Goal: Task Accomplishment & Management: Use online tool/utility

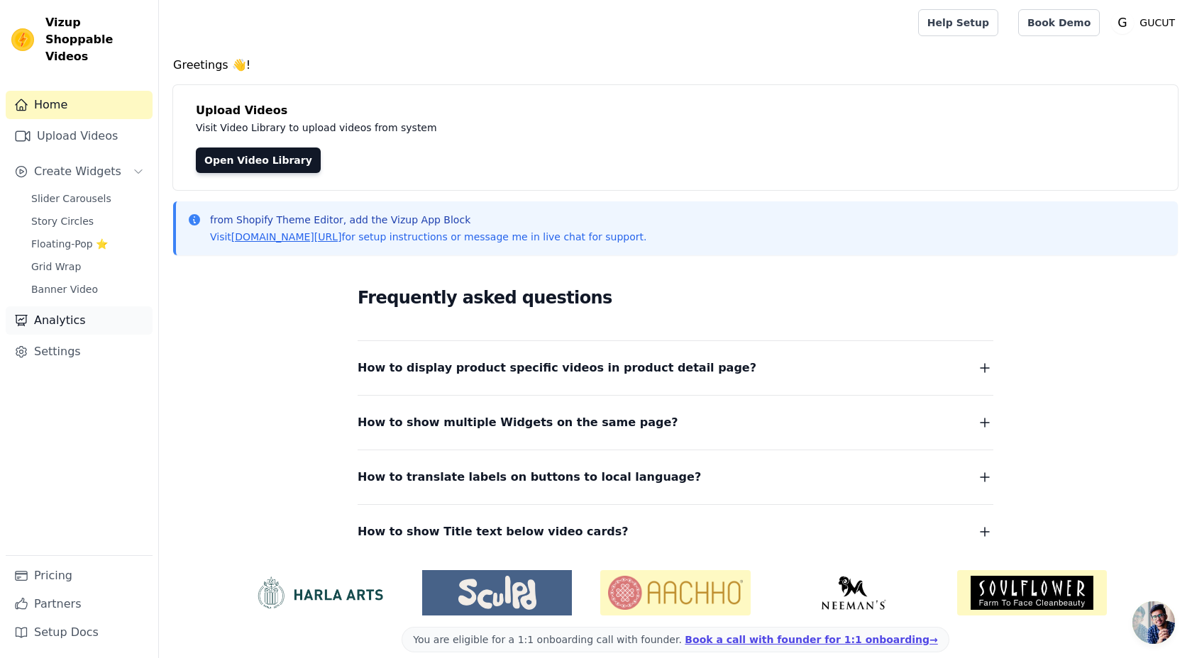
click at [85, 306] on link "Analytics" at bounding box center [79, 320] width 147 height 28
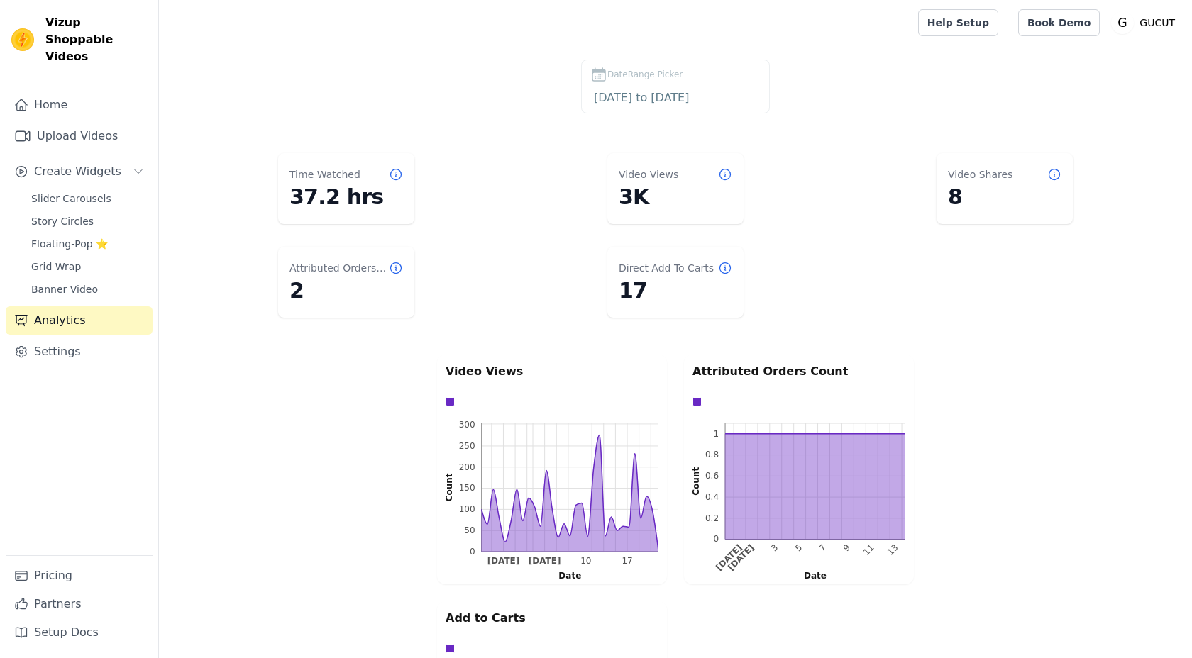
click at [667, 84] on label "DateRange Picker 2025-07-23 to 2025-08-22" at bounding box center [675, 87] width 189 height 54
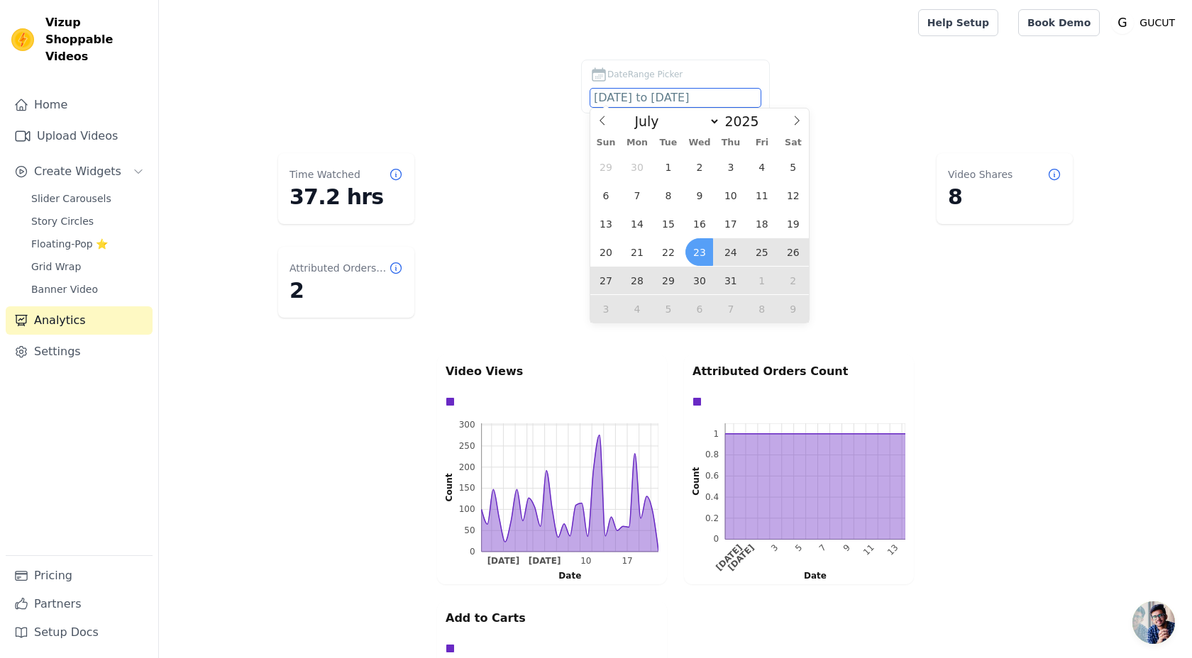
click at [655, 99] on input "2025-07-23 to 2025-08-22" at bounding box center [675, 98] width 170 height 18
click at [607, 120] on span at bounding box center [602, 121] width 24 height 24
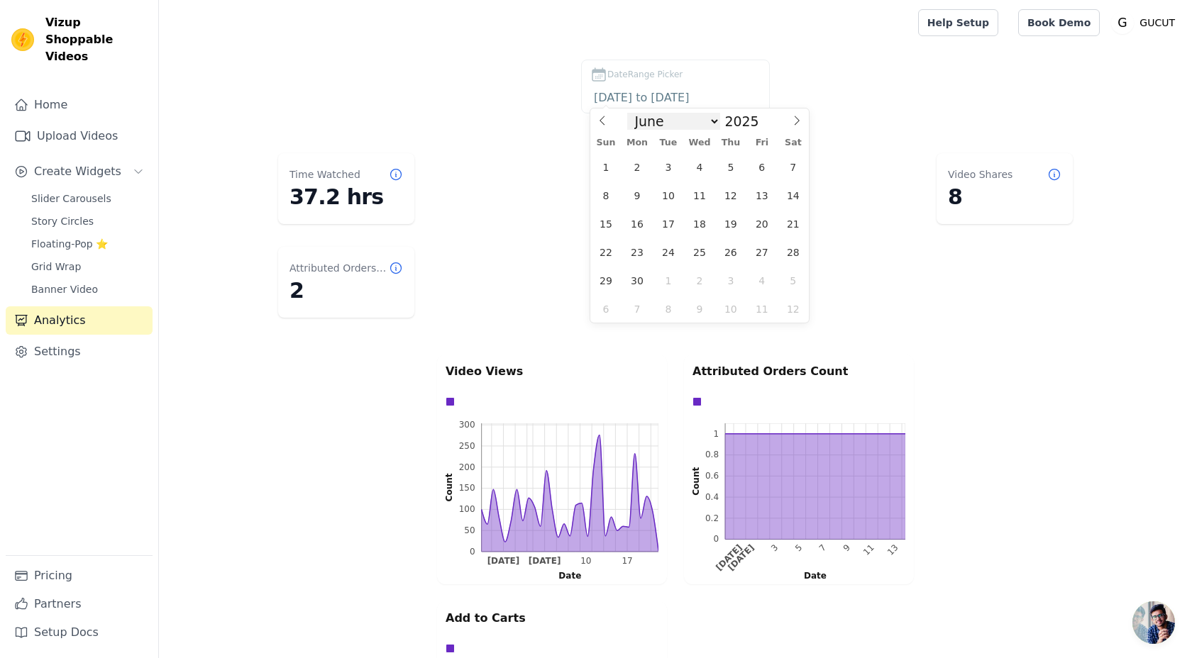
click at [714, 119] on select "January February March April May June July August September October November De…" at bounding box center [673, 121] width 93 height 17
select select "7"
click at [632, 113] on select "January February March April May June July August September October November De…" at bounding box center [673, 121] width 93 height 17
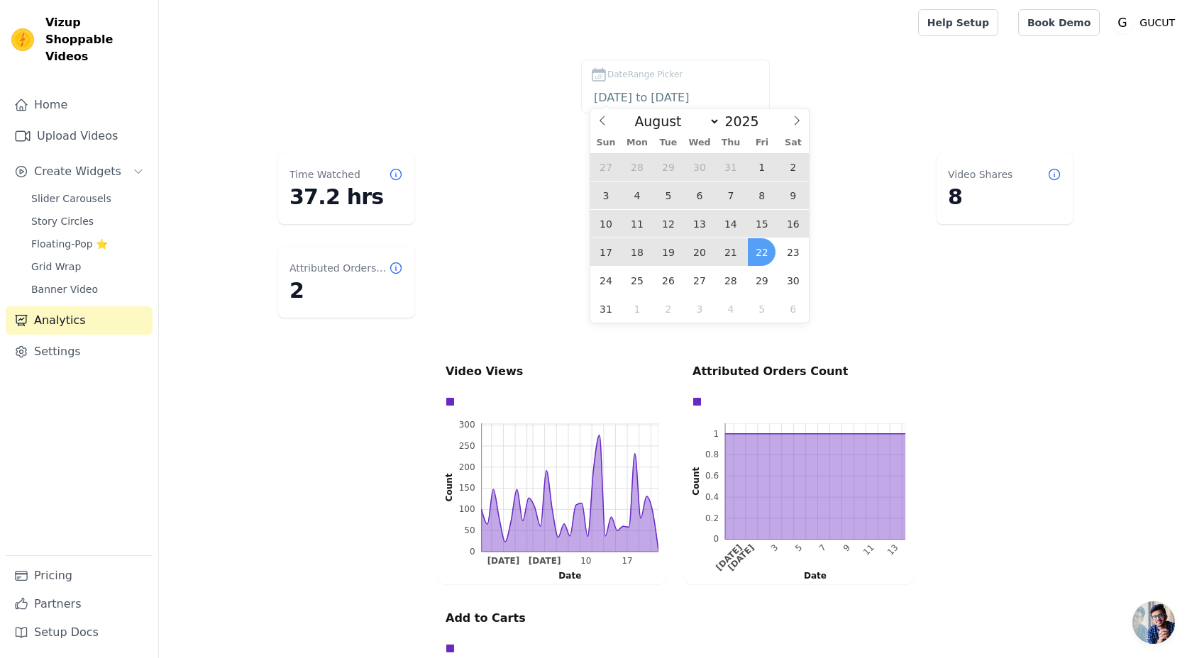
click at [733, 249] on span "21" at bounding box center [730, 252] width 28 height 28
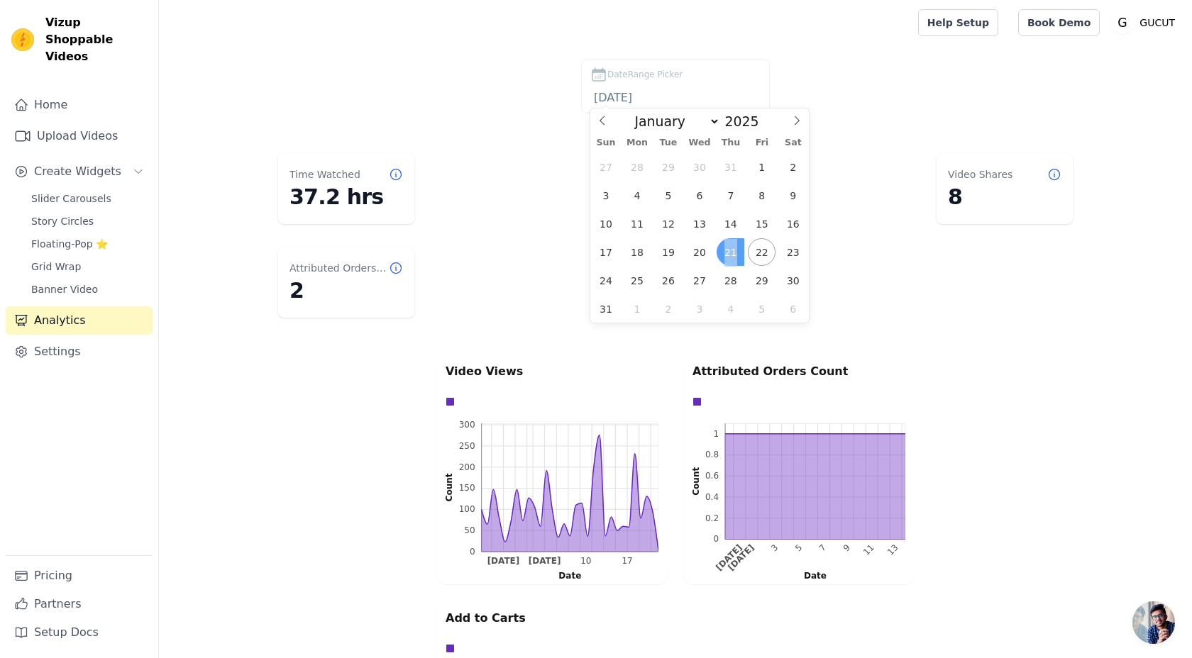
click at [733, 249] on span "21" at bounding box center [730, 252] width 28 height 28
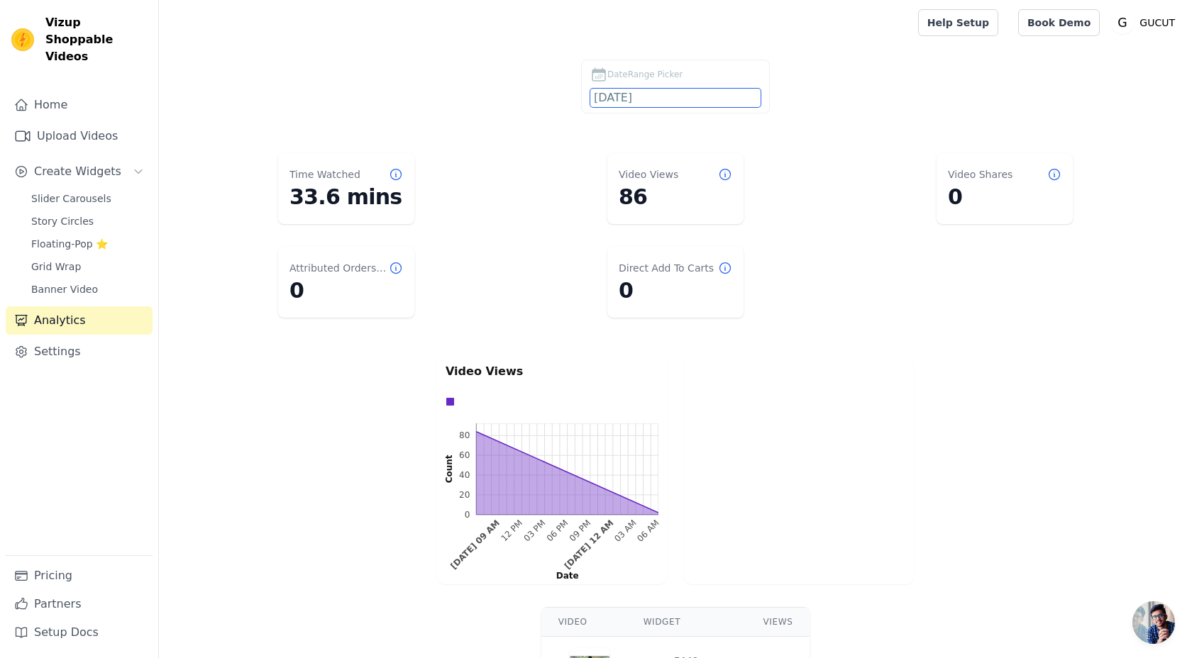
click at [651, 104] on input "2025-08-21" at bounding box center [675, 98] width 170 height 18
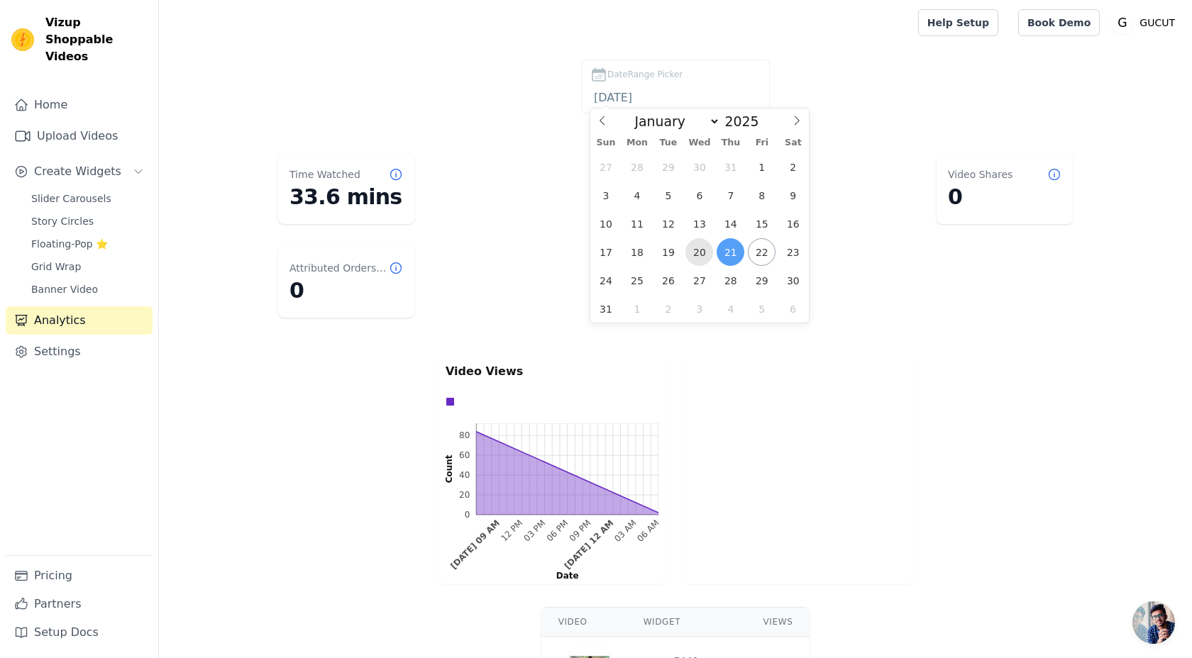
click at [704, 251] on span "20" at bounding box center [699, 252] width 28 height 28
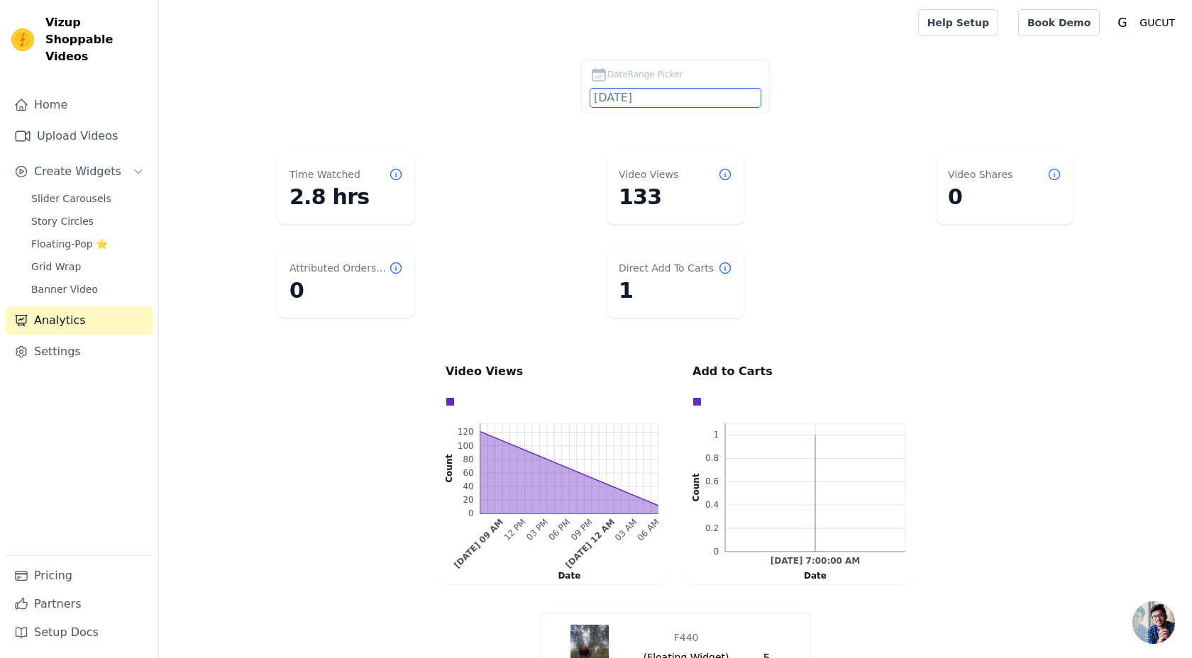
click at [642, 99] on input "2025-08-20" at bounding box center [675, 98] width 170 height 18
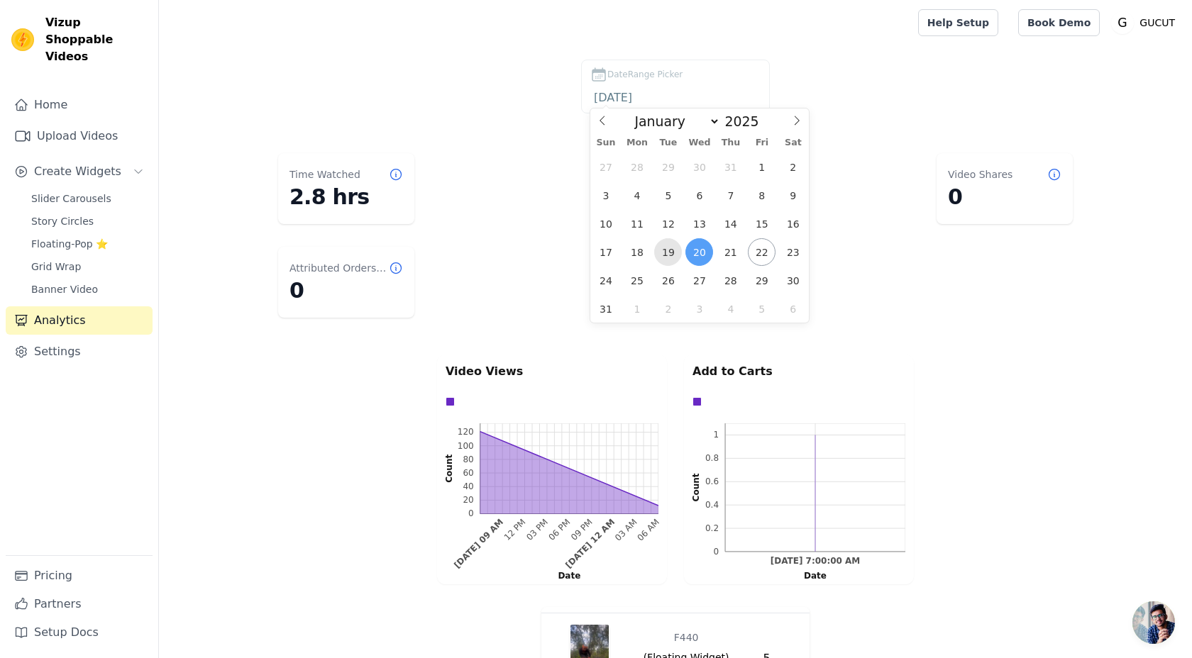
click at [670, 255] on span "19" at bounding box center [668, 252] width 28 height 28
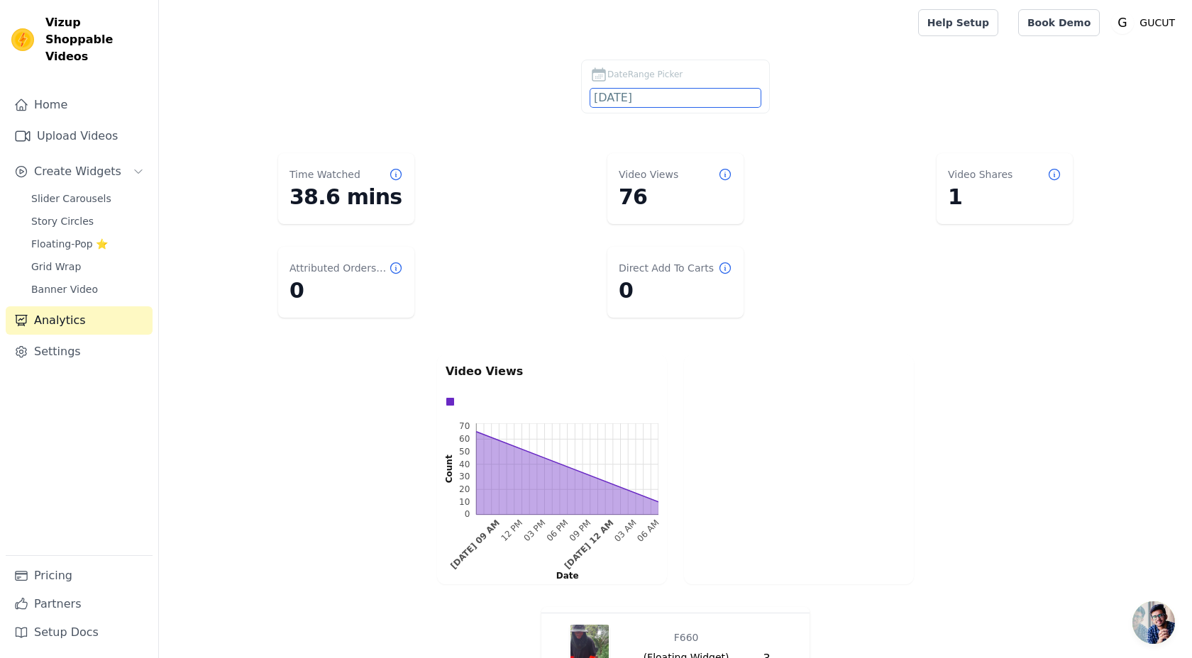
click at [653, 102] on input "2025-08-19" at bounding box center [675, 98] width 170 height 18
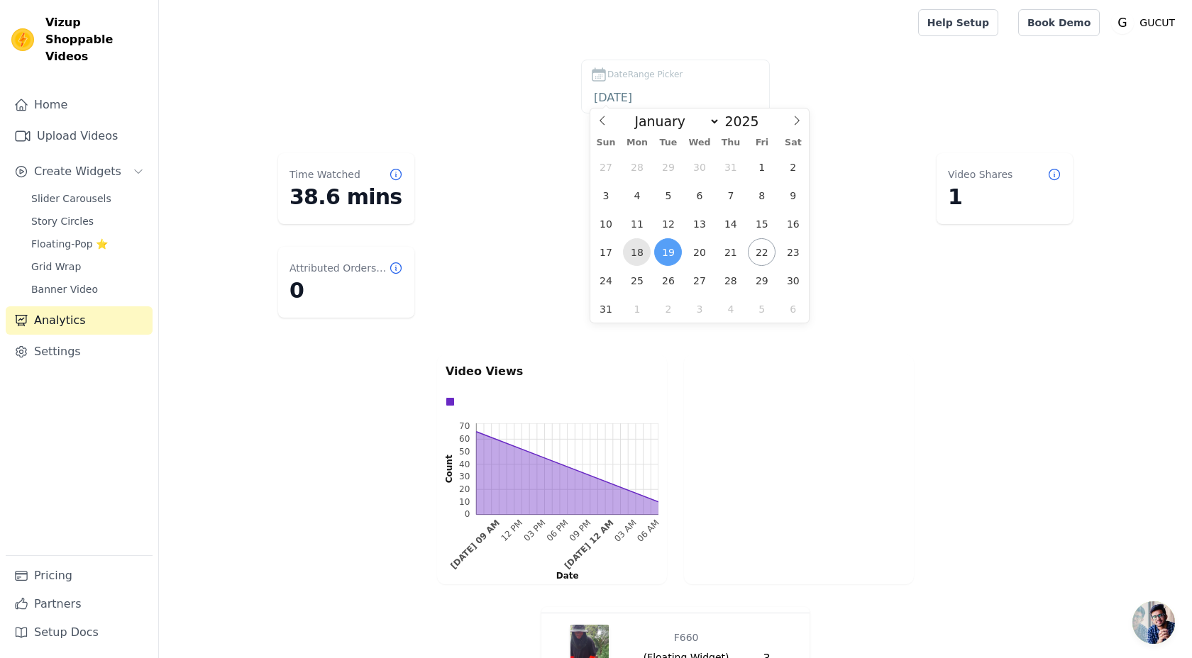
click at [632, 248] on span "18" at bounding box center [637, 252] width 28 height 28
type input "2025-08-18"
click at [632, 248] on span "18" at bounding box center [637, 252] width 28 height 28
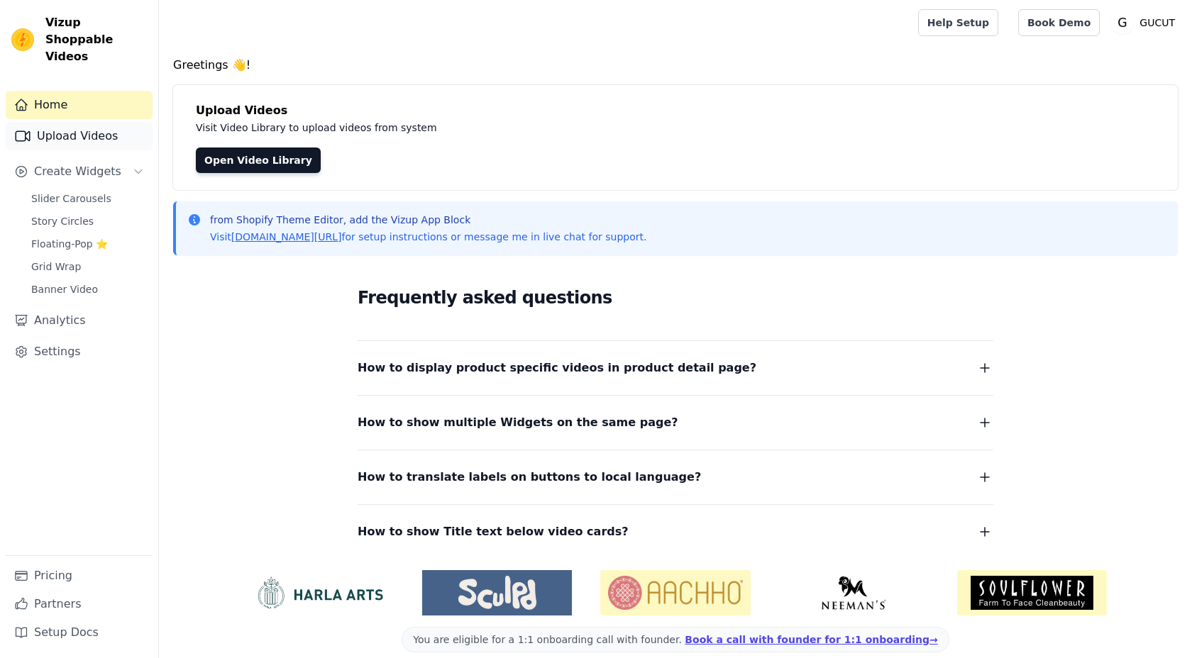
click at [98, 122] on link "Upload Videos" at bounding box center [79, 136] width 147 height 28
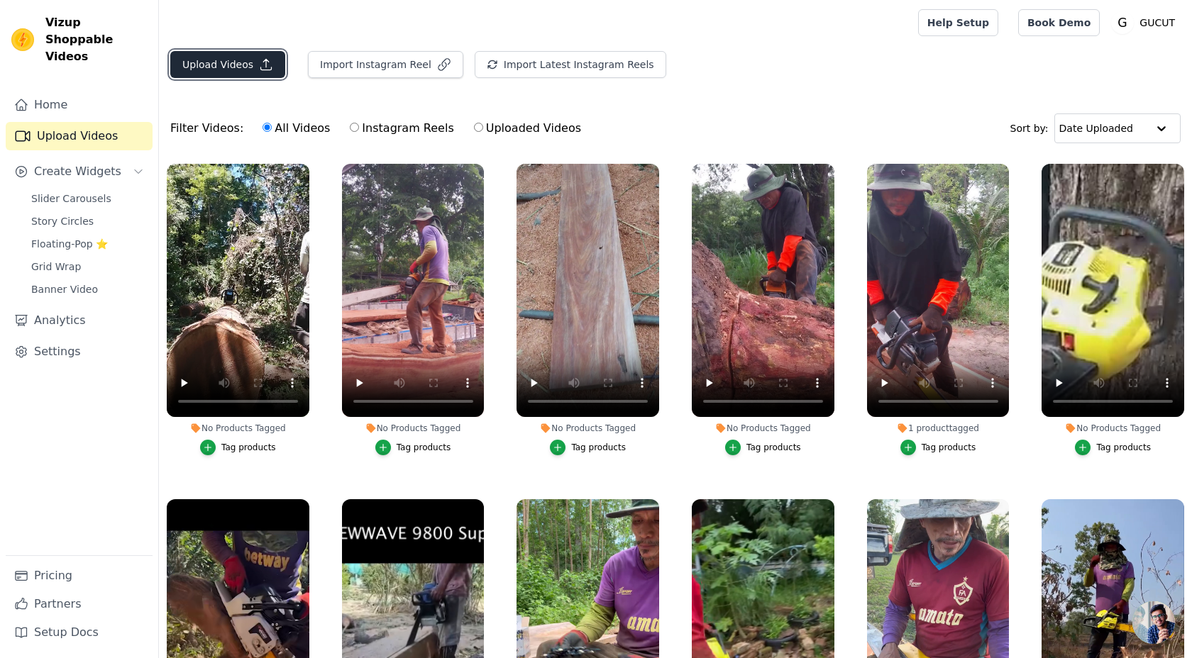
click at [238, 69] on button "Upload Videos" at bounding box center [227, 64] width 115 height 27
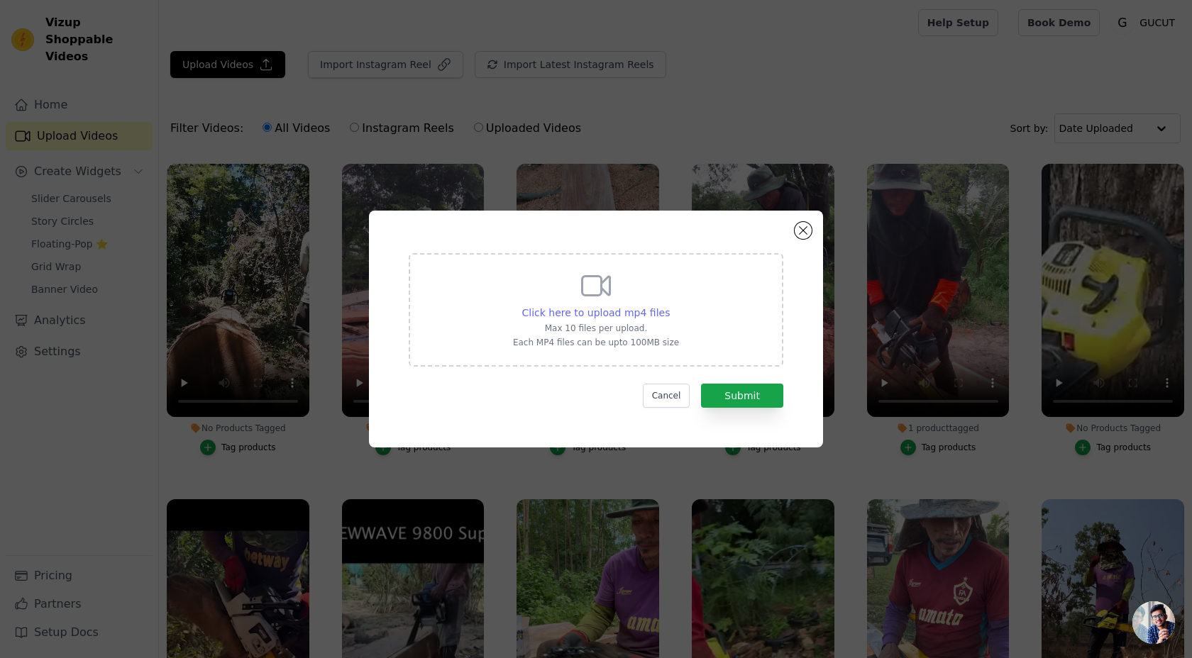
click at [636, 316] on span "Click here to upload mp4 files" at bounding box center [596, 312] width 148 height 11
click at [669, 306] on input "Click here to upload mp4 files Max 10 files per upload. Each MP4 files can be u…" at bounding box center [669, 305] width 1 height 1
type input "C:\fakepath\snaptik_7539222190789512456_hd.mp4"
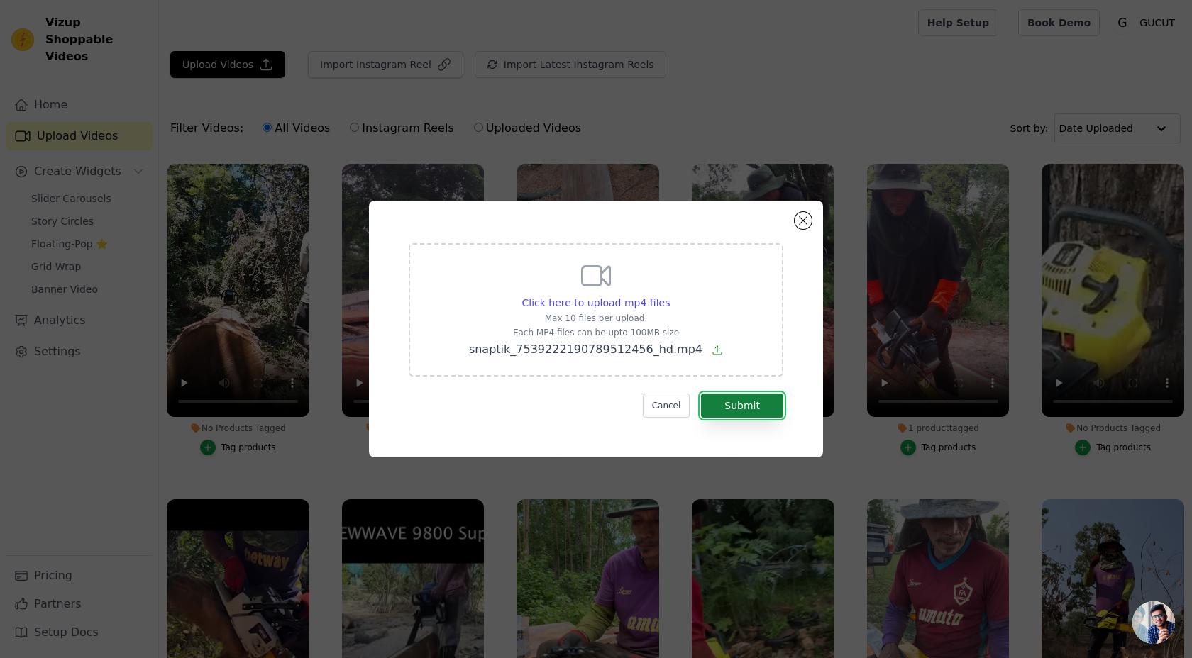
click at [735, 404] on button "Submit" at bounding box center [742, 406] width 82 height 24
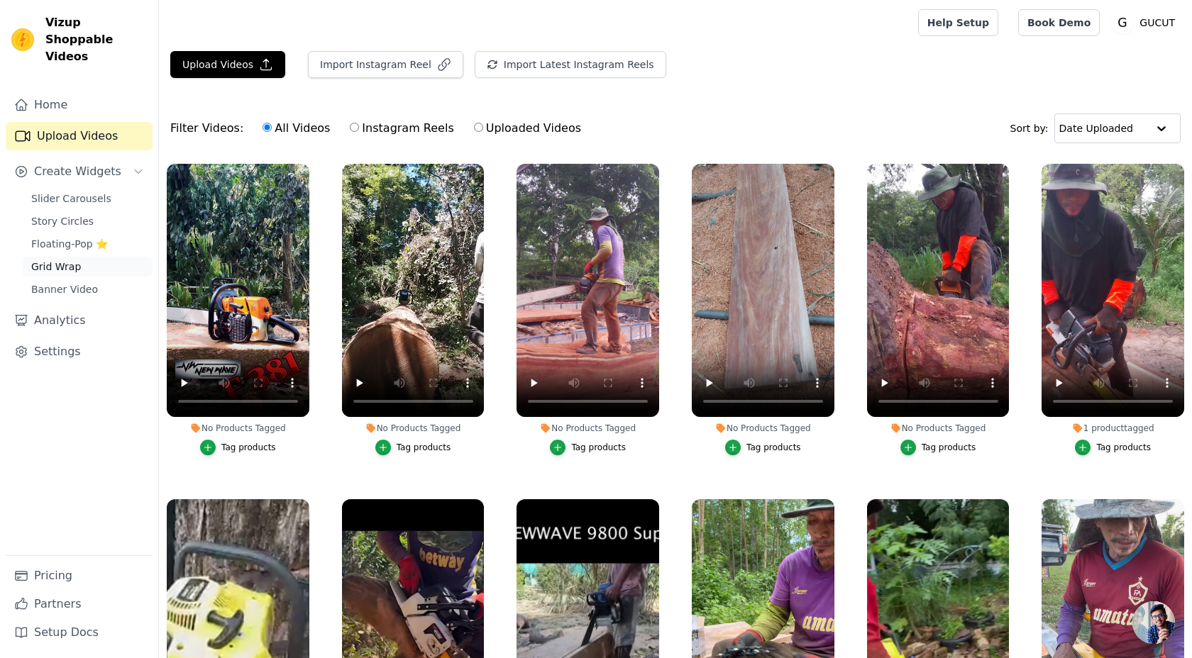
click at [106, 257] on link "Grid Wrap" at bounding box center [88, 267] width 130 height 20
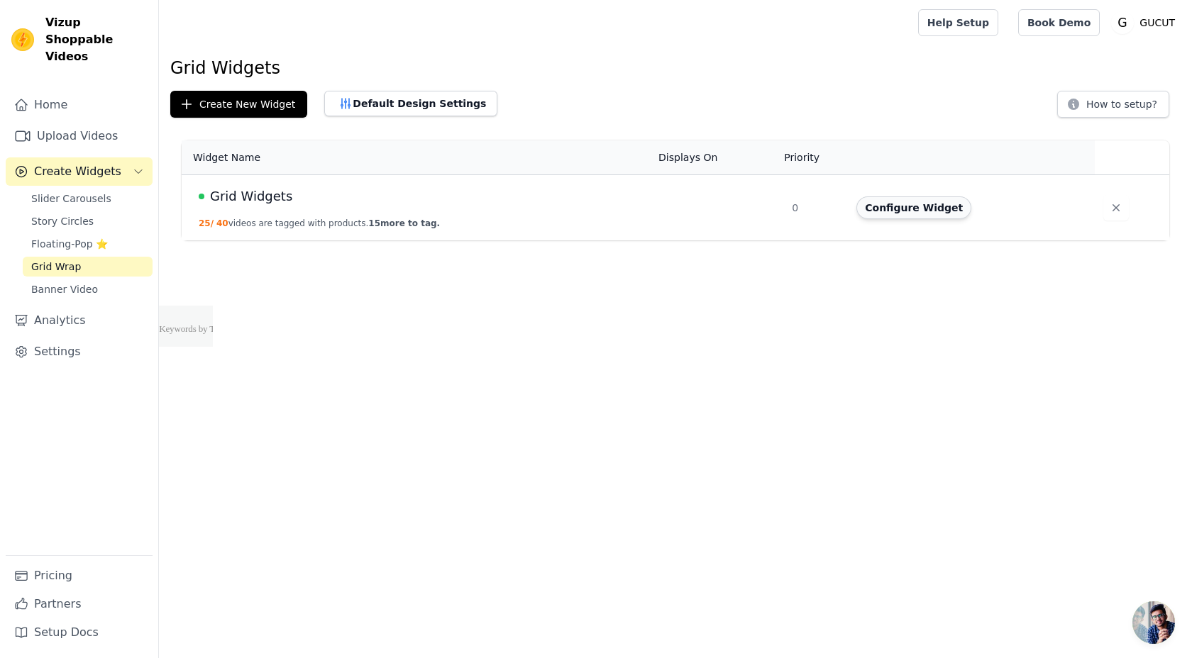
click at [875, 206] on button "Configure Widget" at bounding box center [913, 207] width 115 height 23
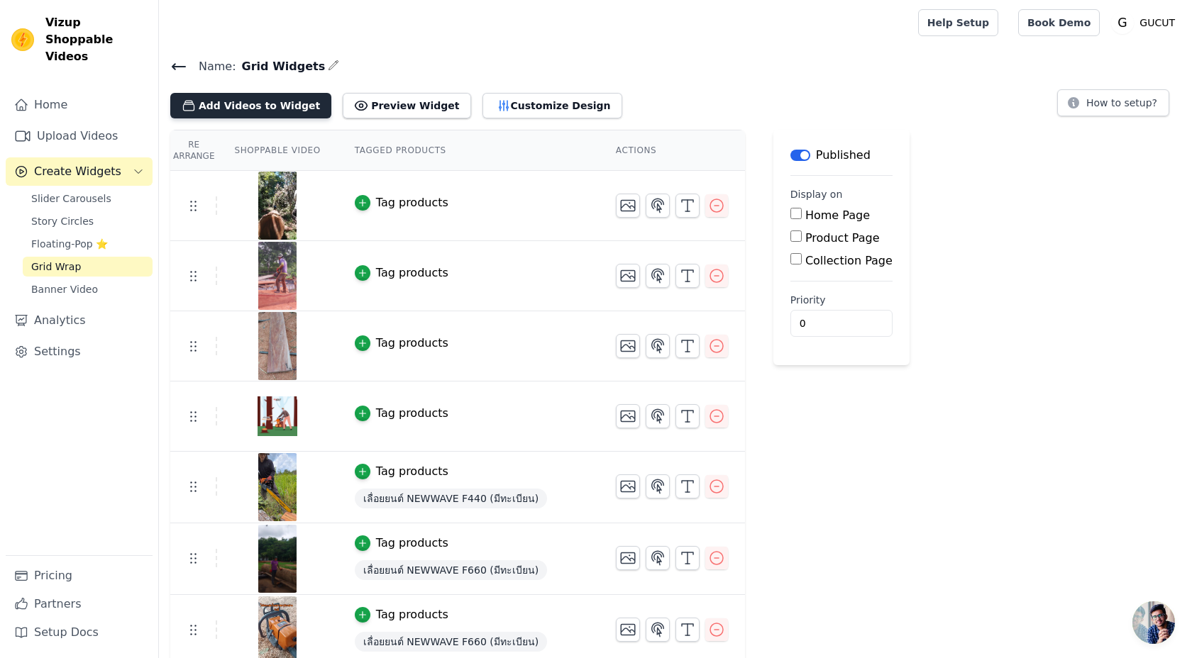
click at [286, 112] on button "Add Videos to Widget" at bounding box center [250, 106] width 161 height 26
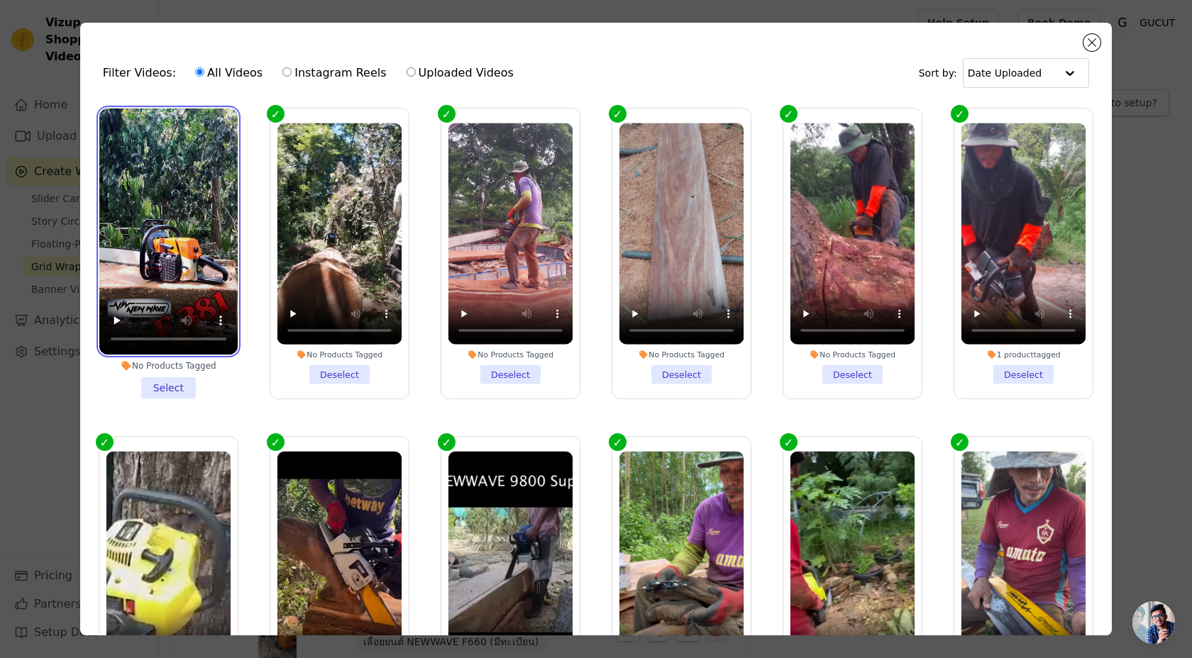
click at [203, 201] on video at bounding box center [168, 232] width 138 height 246
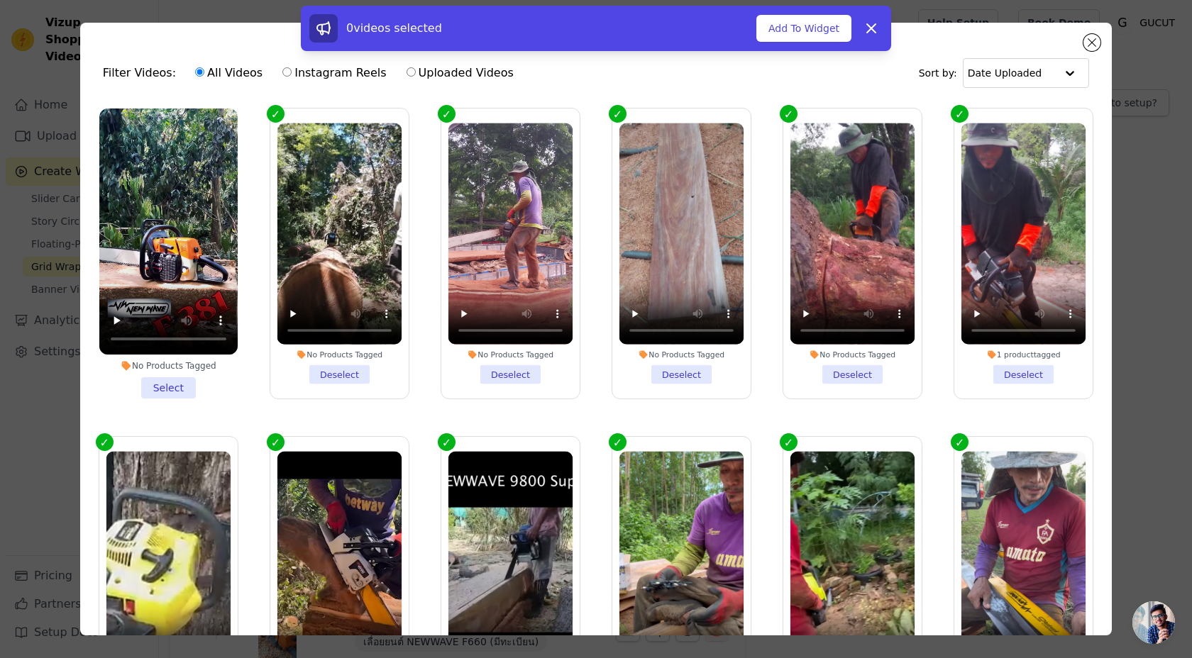
click at [182, 388] on li "No Products Tagged Select" at bounding box center [168, 254] width 138 height 290
click at [0, 0] on input "No Products Tagged Select" at bounding box center [0, 0] width 0 height 0
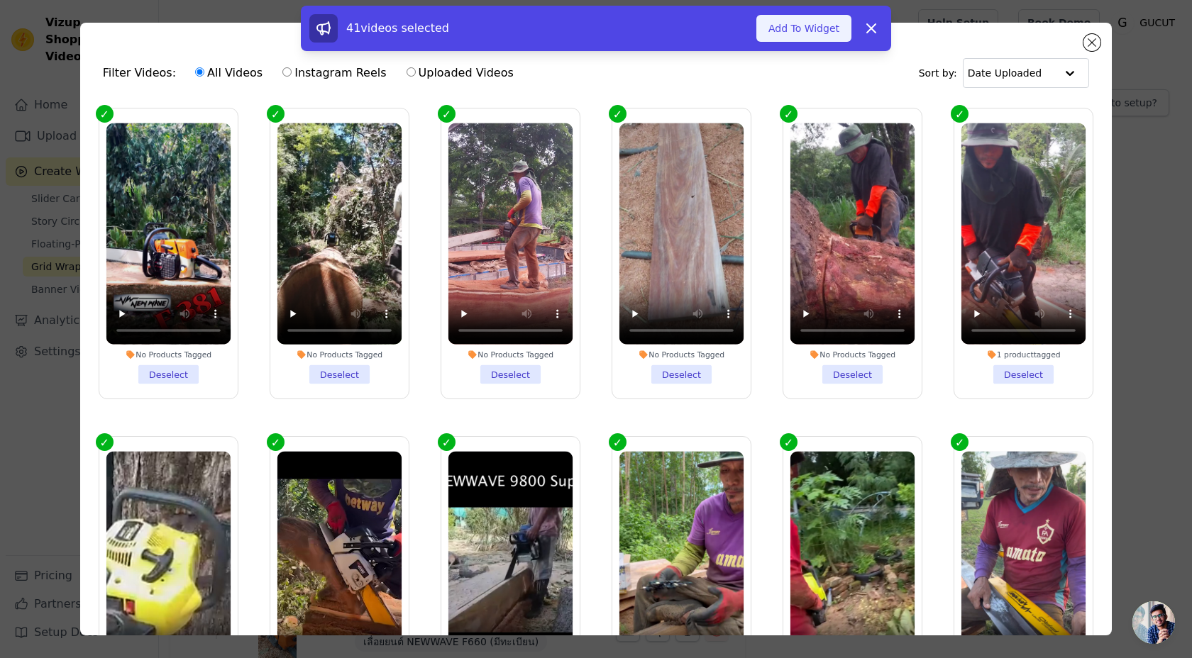
click at [778, 37] on button "Add To Widget" at bounding box center [803, 28] width 95 height 27
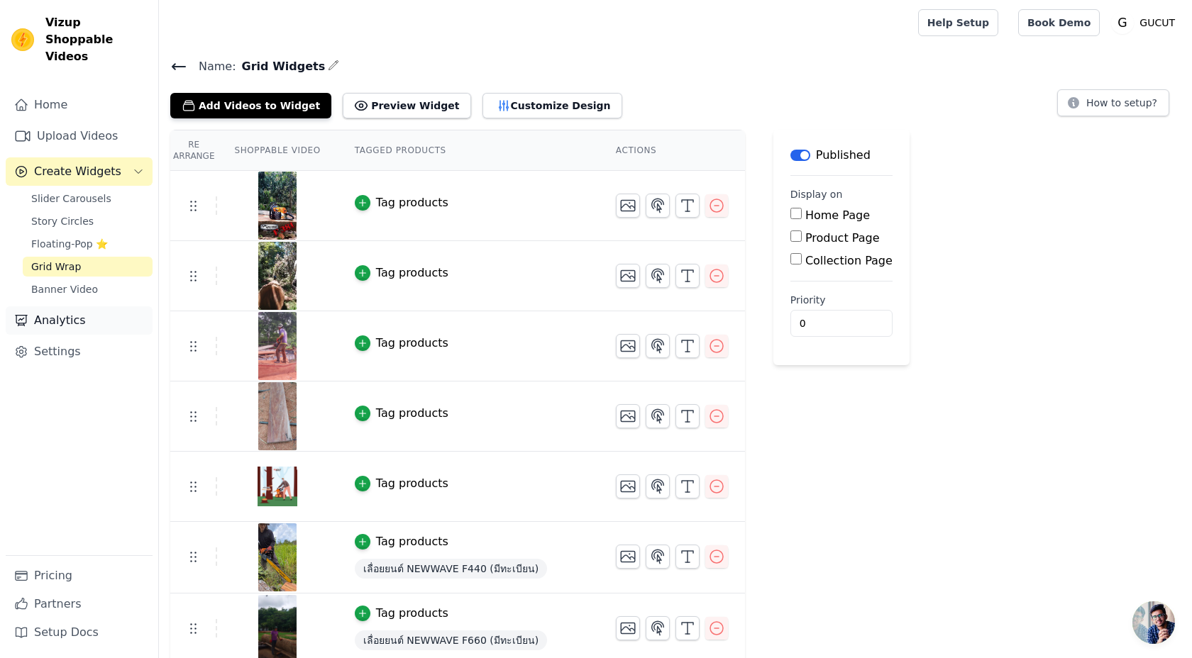
scroll to position [13, 0]
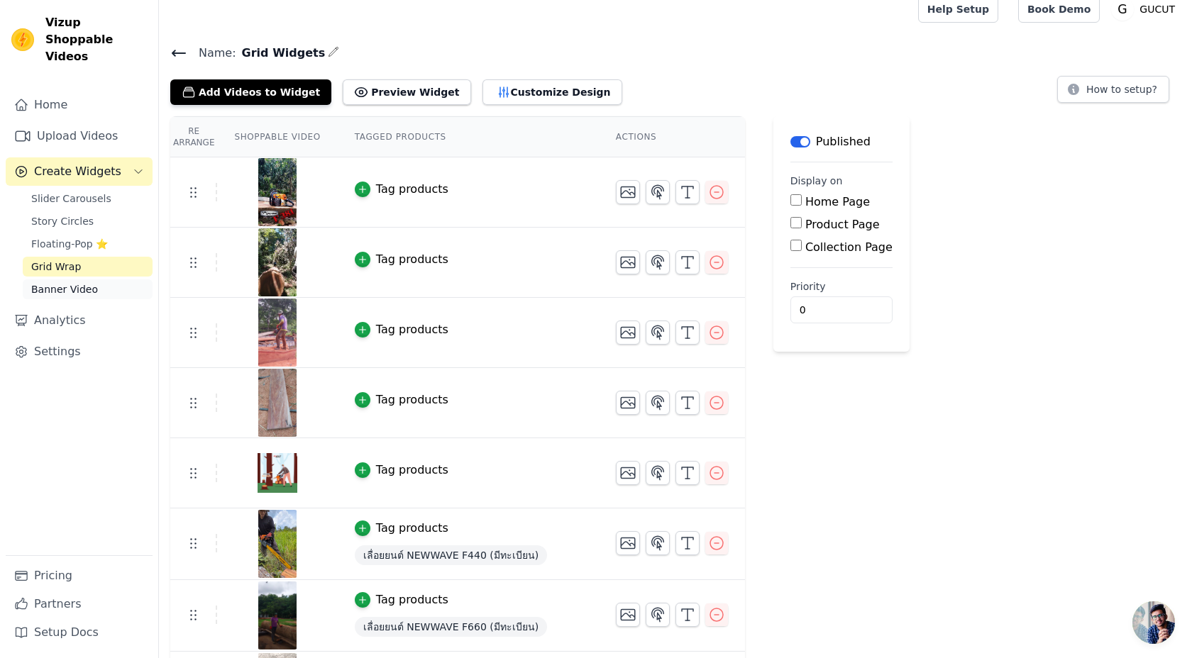
click at [99, 279] on link "Banner Video" at bounding box center [88, 289] width 130 height 20
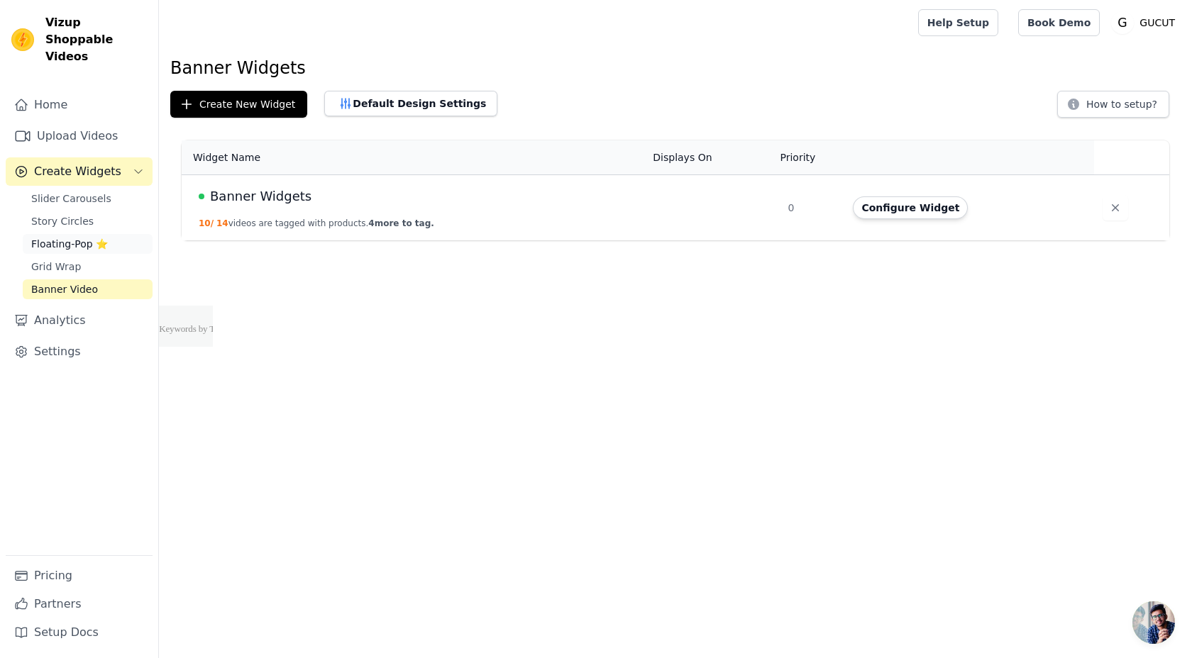
click at [110, 234] on link "Floating-Pop ⭐" at bounding box center [88, 244] width 130 height 20
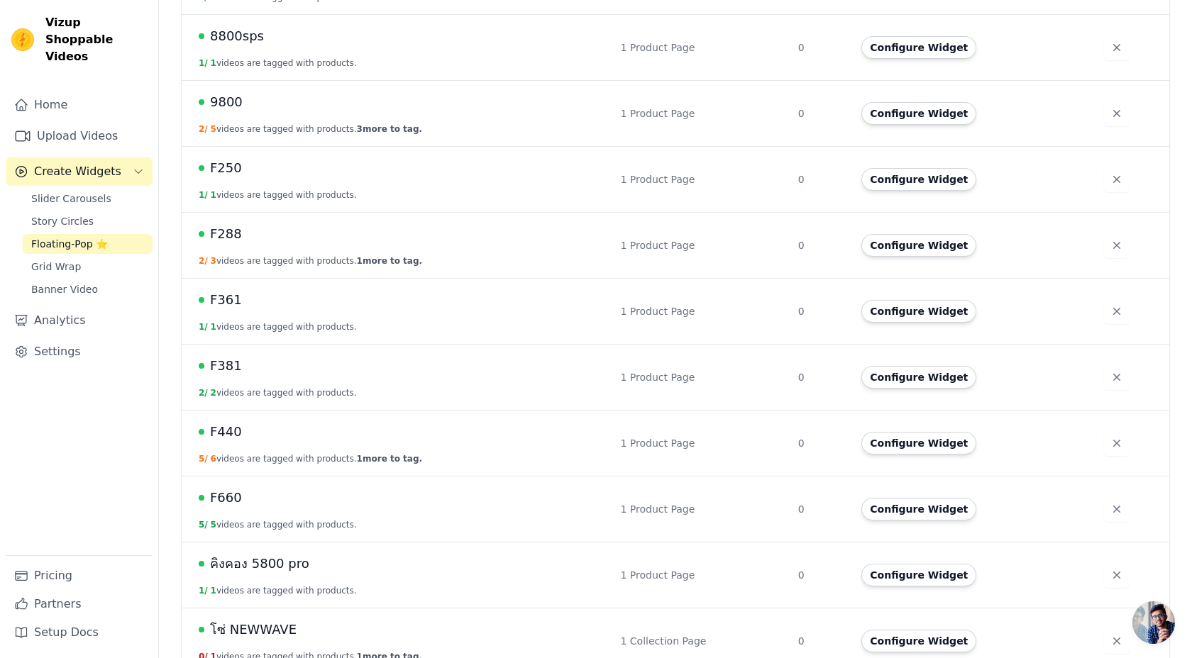
scroll to position [412, 0]
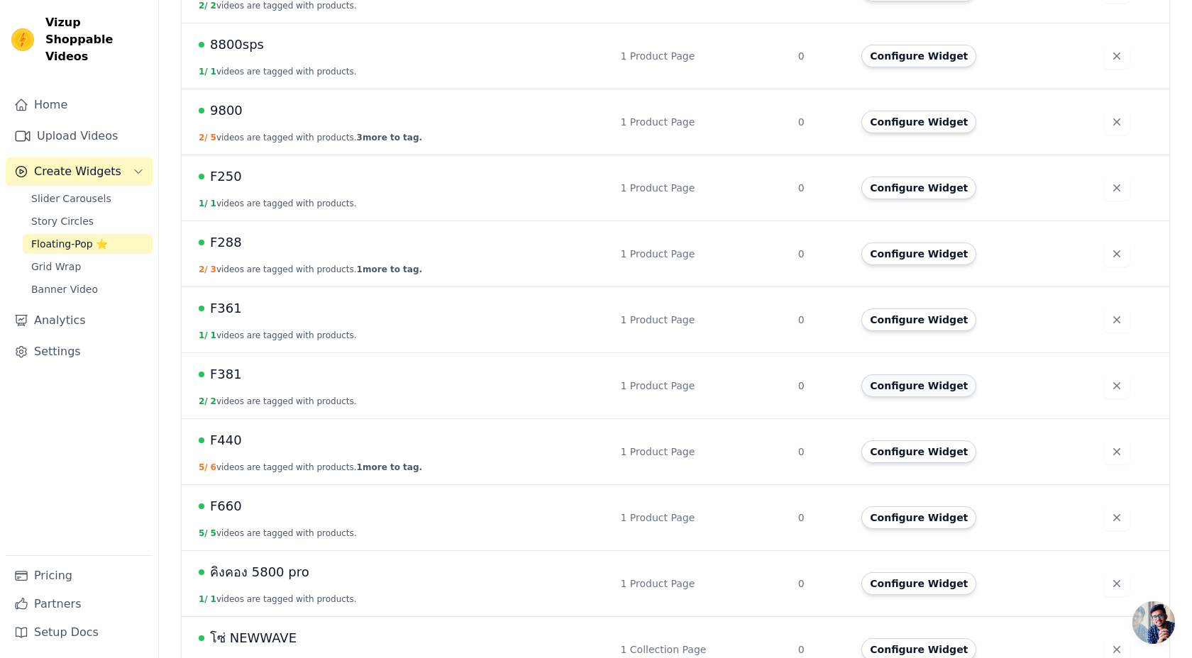
click at [894, 392] on button "Configure Widget" at bounding box center [918, 385] width 115 height 23
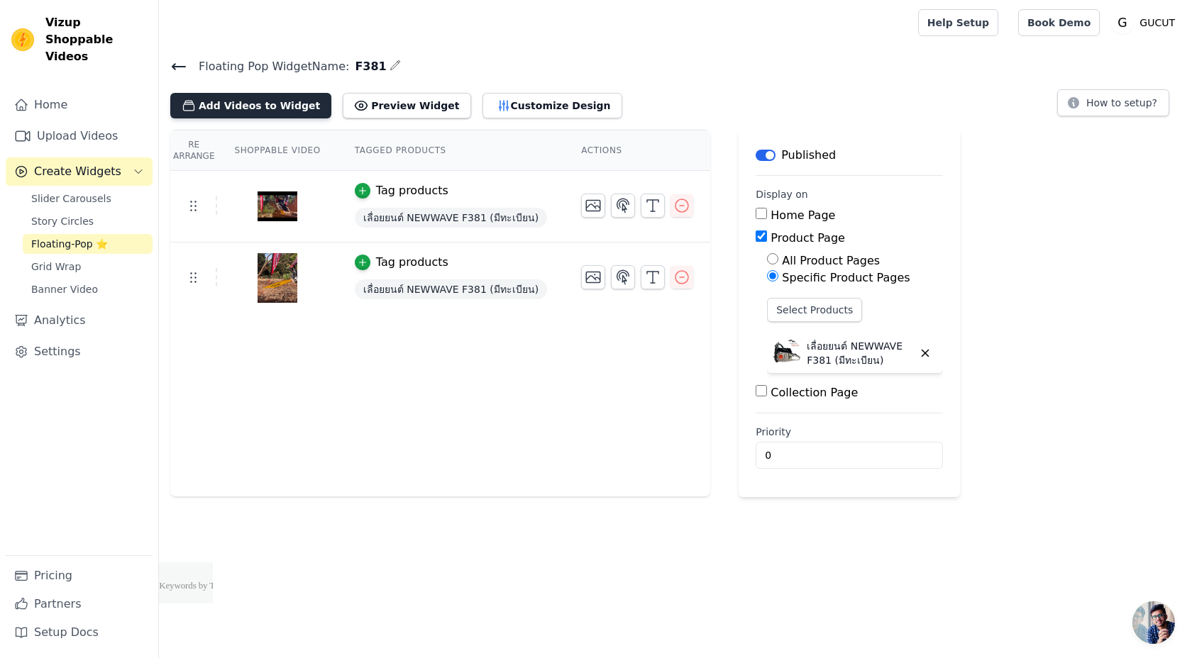
click at [288, 113] on button "Add Videos to Widget" at bounding box center [250, 106] width 161 height 26
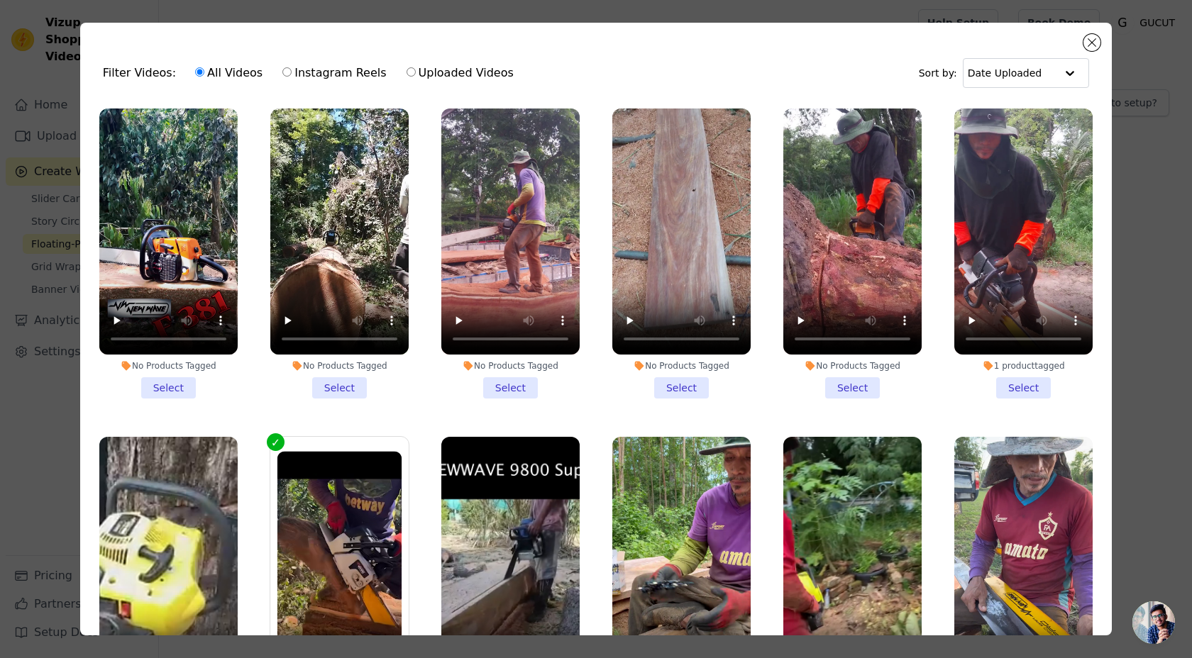
click at [179, 384] on li "No Products Tagged Select" at bounding box center [168, 254] width 138 height 290
click at [0, 0] on input "No Products Tagged Select" at bounding box center [0, 0] width 0 height 0
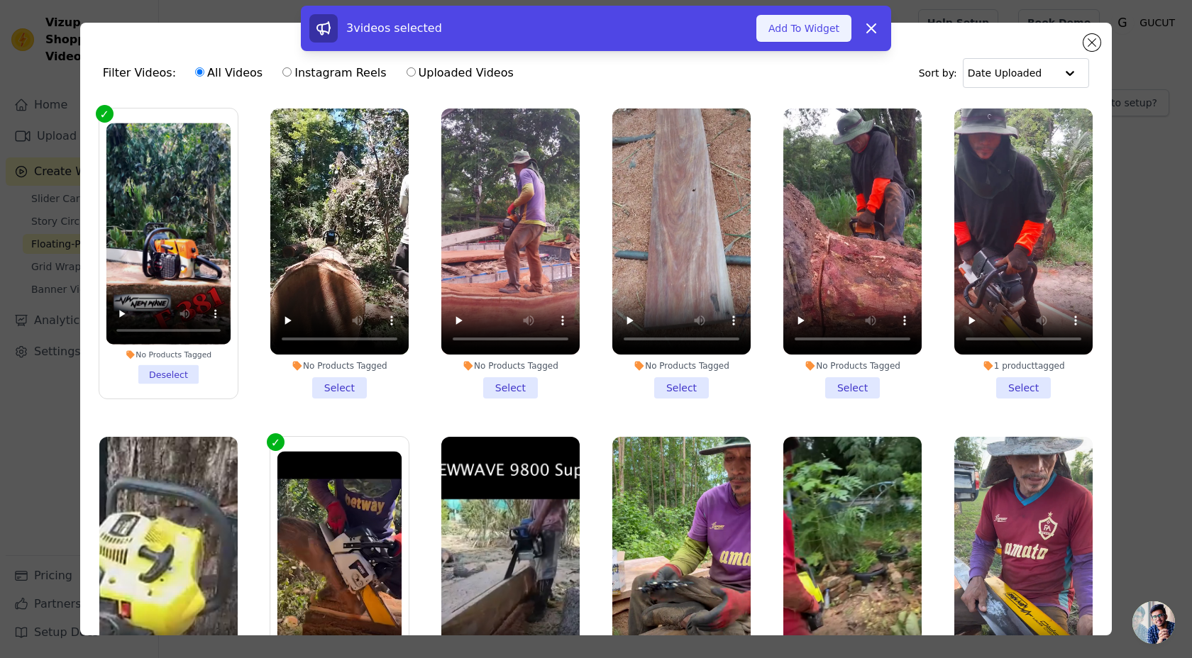
click at [784, 33] on button "Add To Widget" at bounding box center [803, 28] width 95 height 27
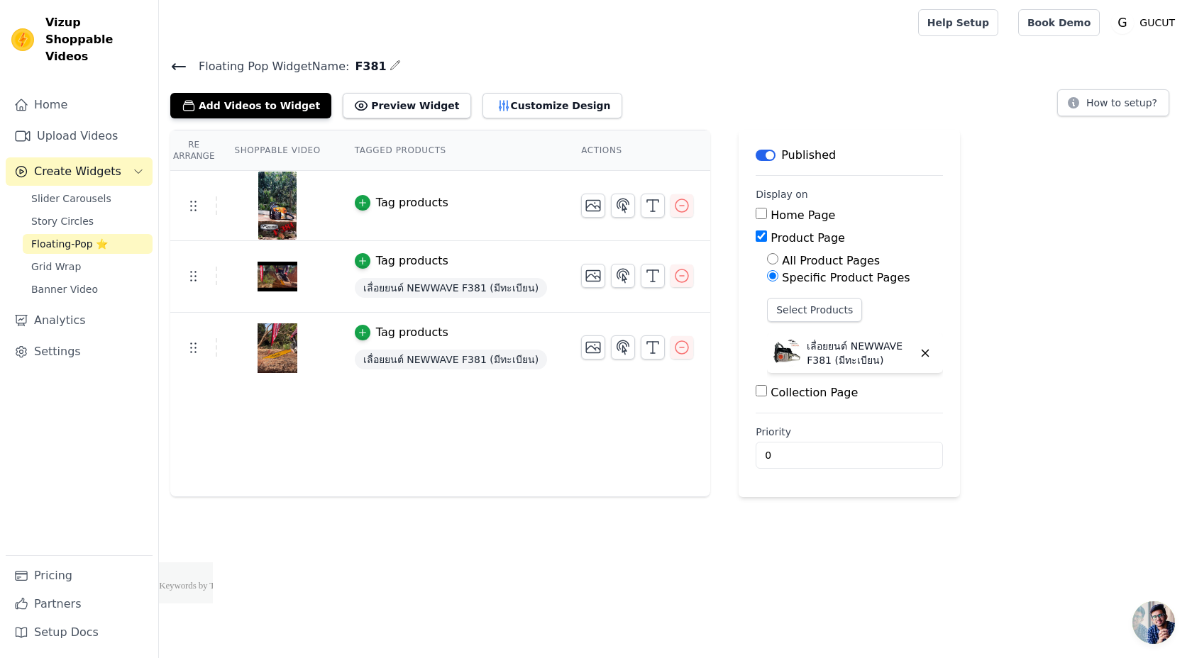
click at [177, 65] on icon at bounding box center [178, 67] width 13 height 6
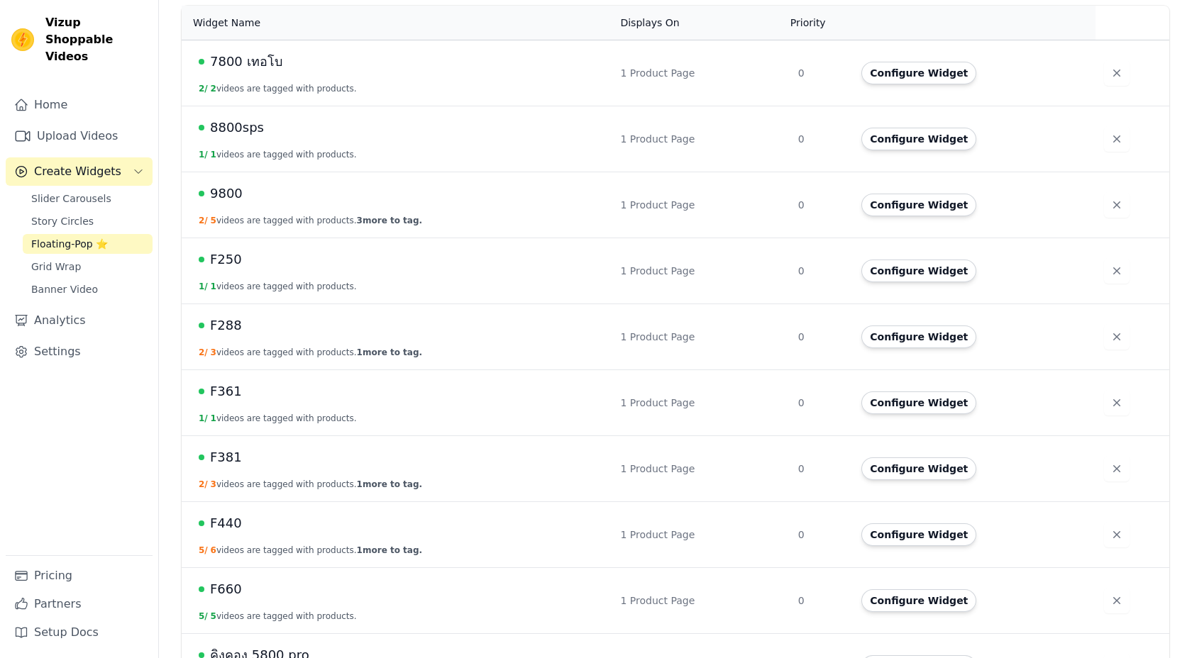
scroll to position [335, 0]
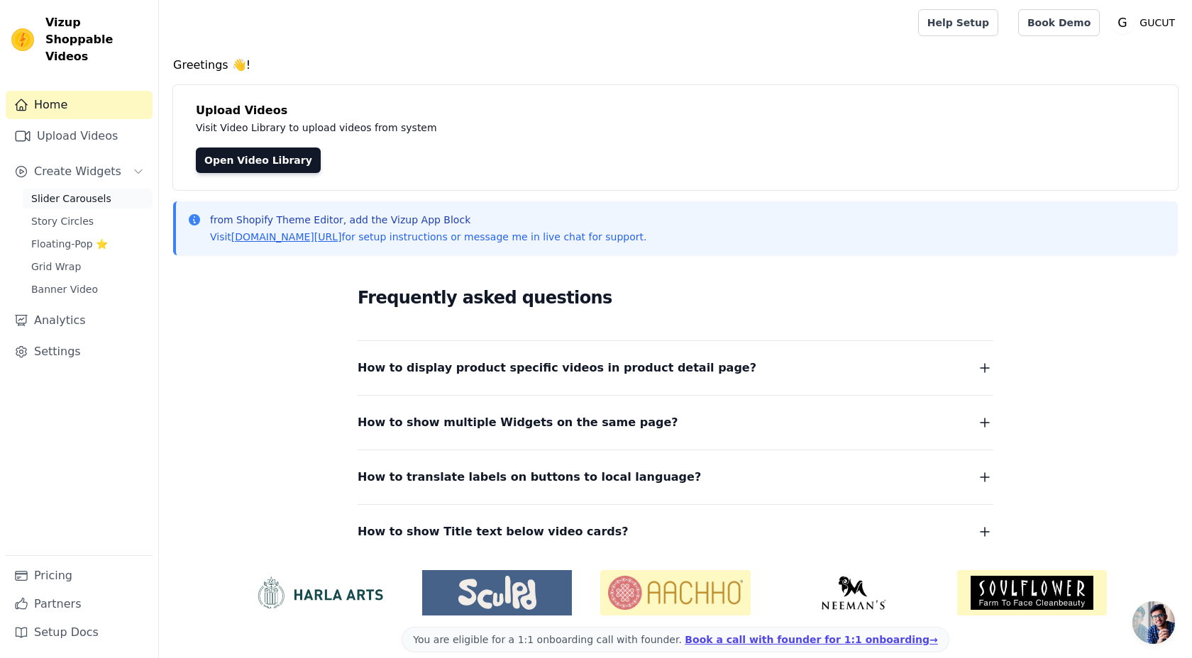
click at [99, 191] on span "Slider Carousels" at bounding box center [71, 198] width 80 height 14
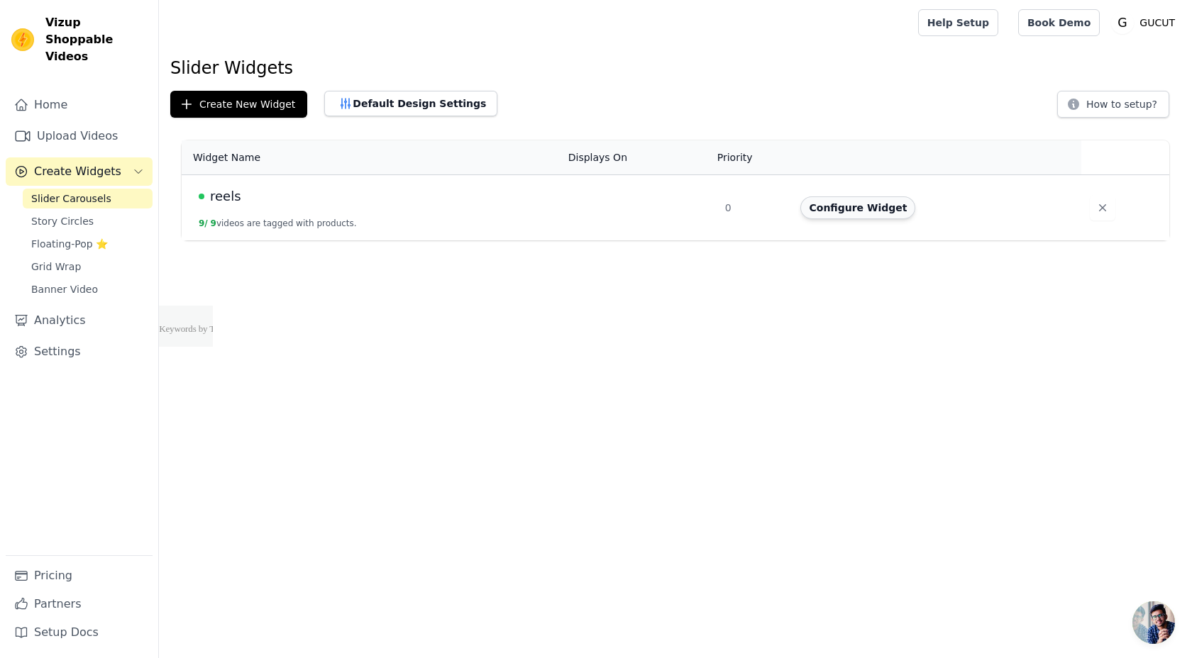
click at [853, 213] on button "Configure Widget" at bounding box center [857, 207] width 115 height 23
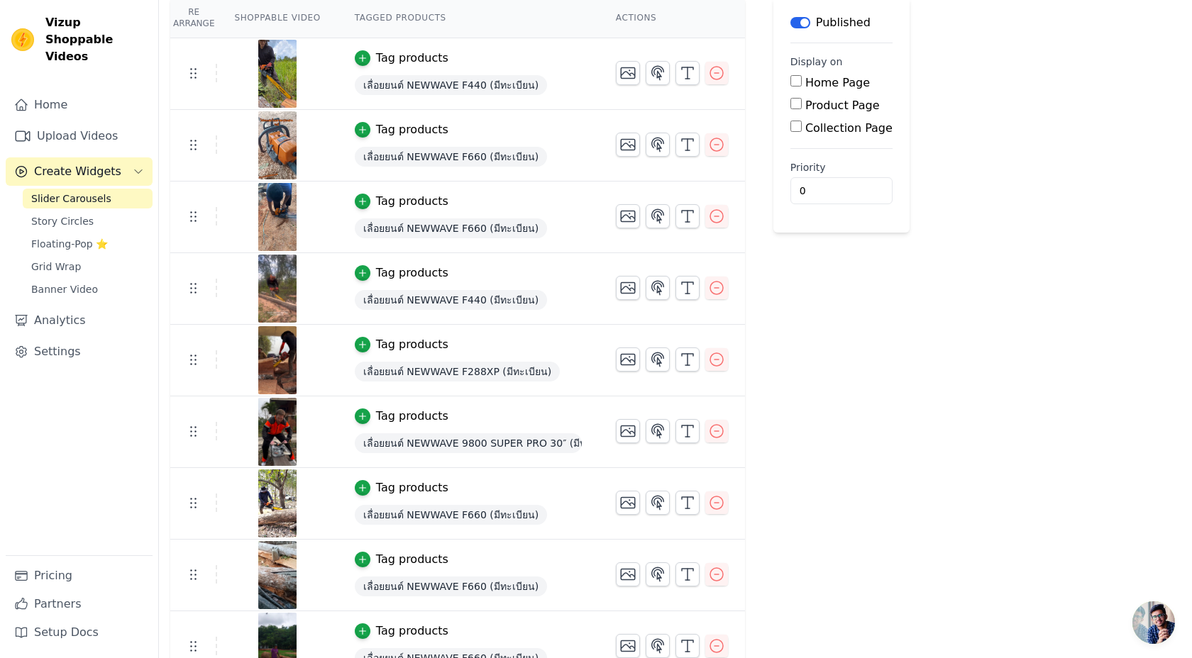
scroll to position [157, 0]
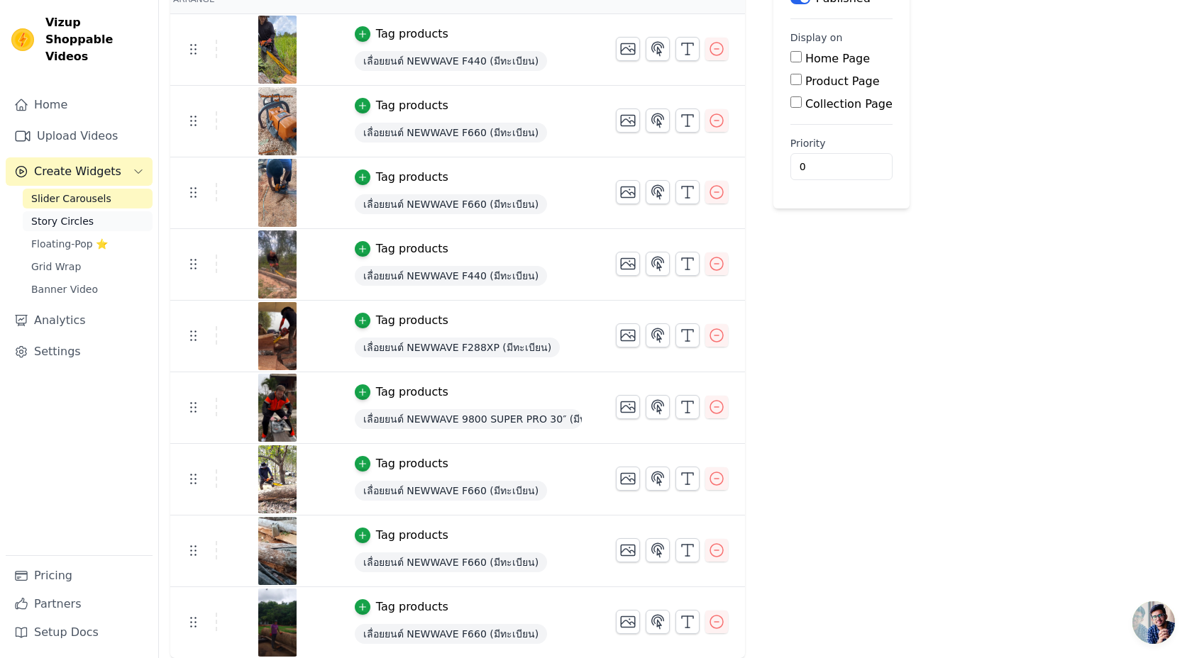
click at [93, 211] on link "Story Circles" at bounding box center [88, 221] width 130 height 20
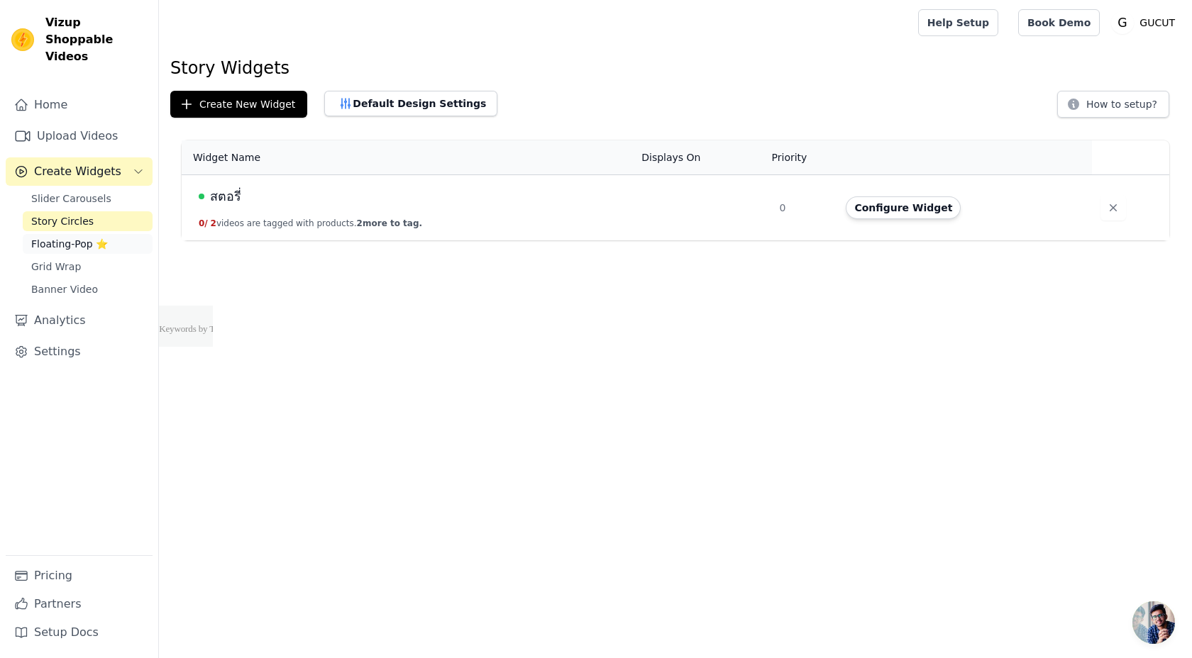
click at [113, 234] on link "Floating-Pop ⭐" at bounding box center [88, 244] width 130 height 20
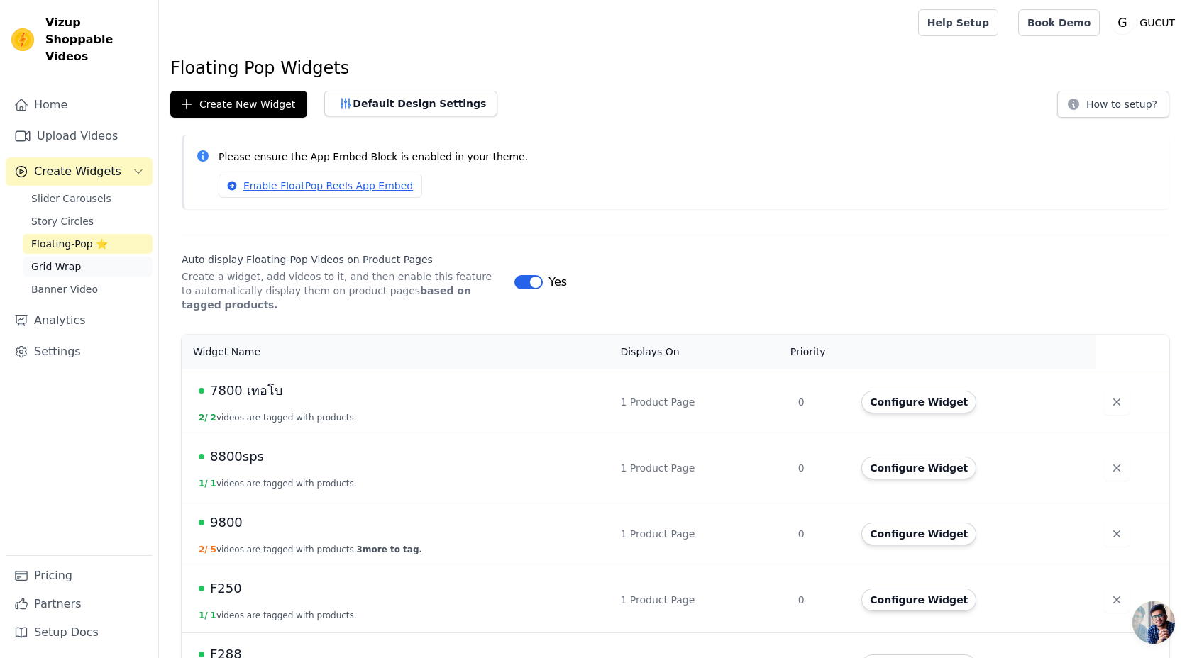
click at [118, 257] on link "Grid Wrap" at bounding box center [88, 267] width 130 height 20
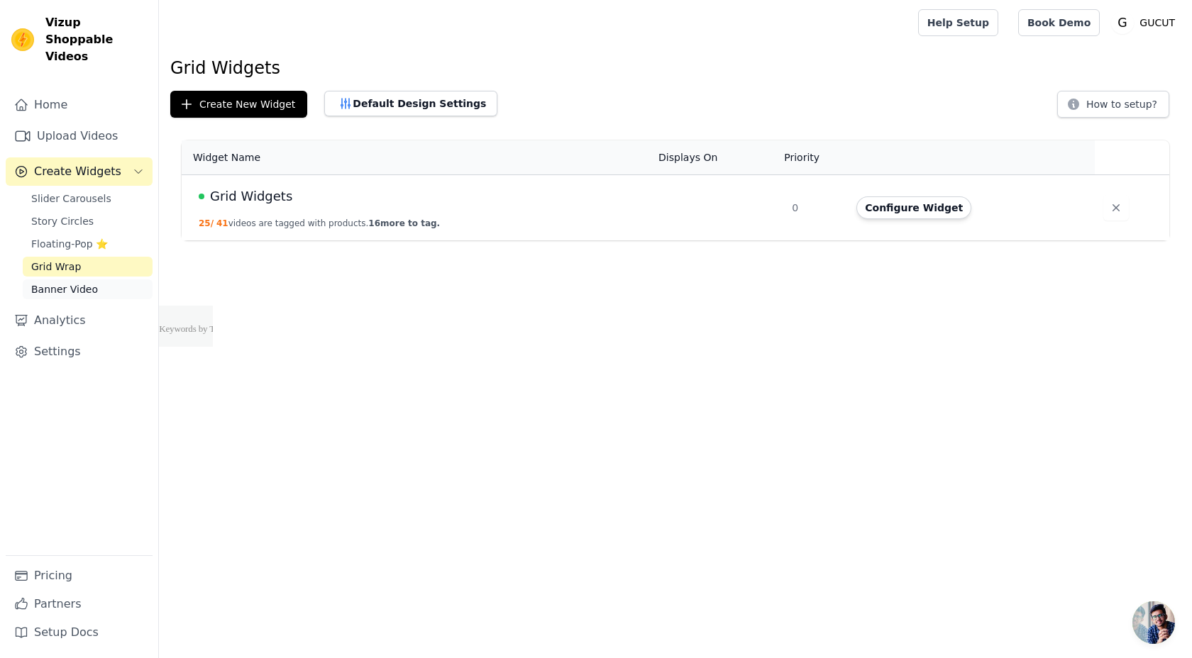
click at [115, 279] on link "Banner Video" at bounding box center [88, 289] width 130 height 20
click at [872, 216] on button "Configure Widget" at bounding box center [910, 207] width 115 height 23
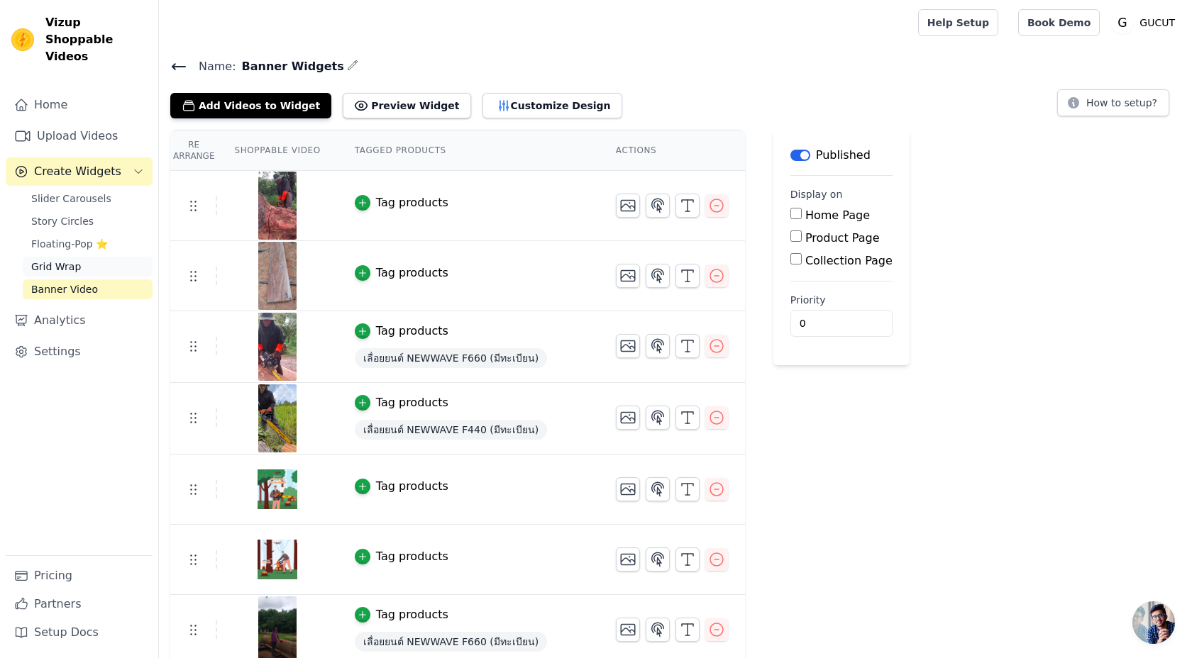
click at [106, 257] on link "Grid Wrap" at bounding box center [88, 267] width 130 height 20
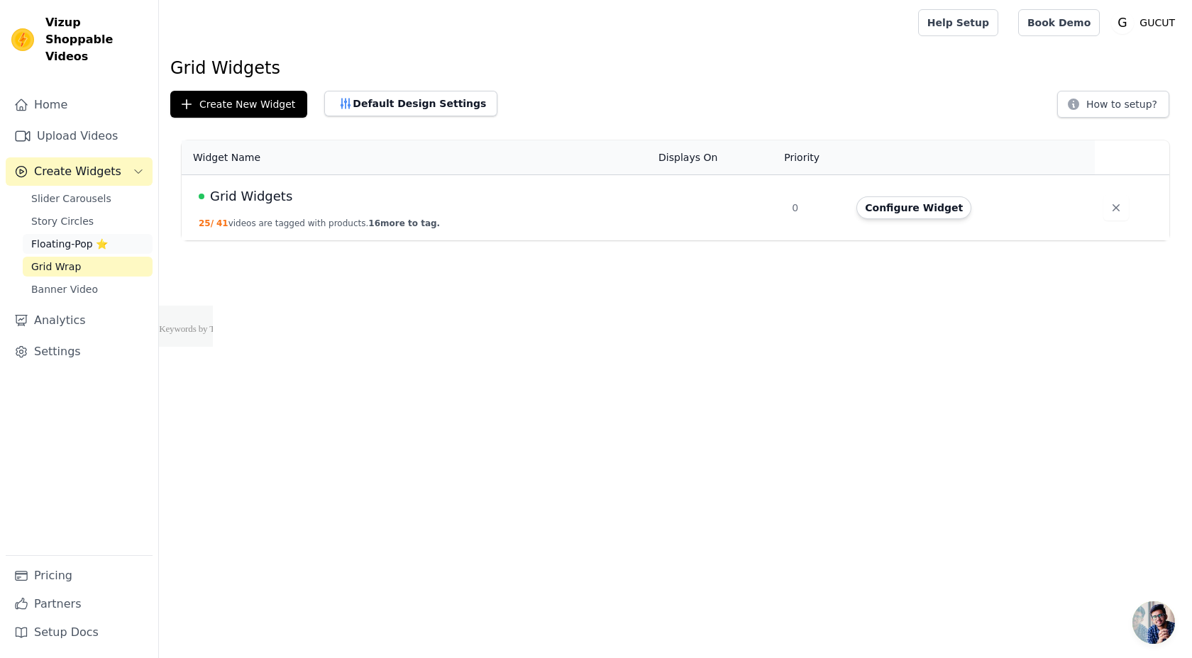
click at [126, 234] on link "Floating-Pop ⭐" at bounding box center [88, 244] width 130 height 20
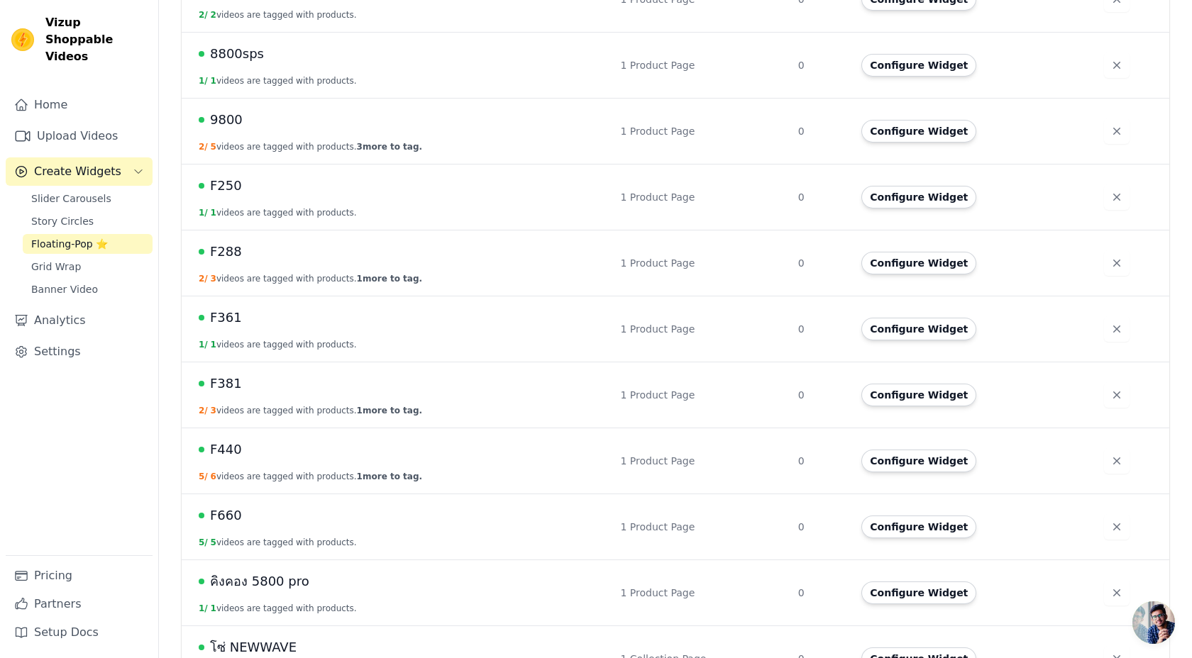
scroll to position [410, 0]
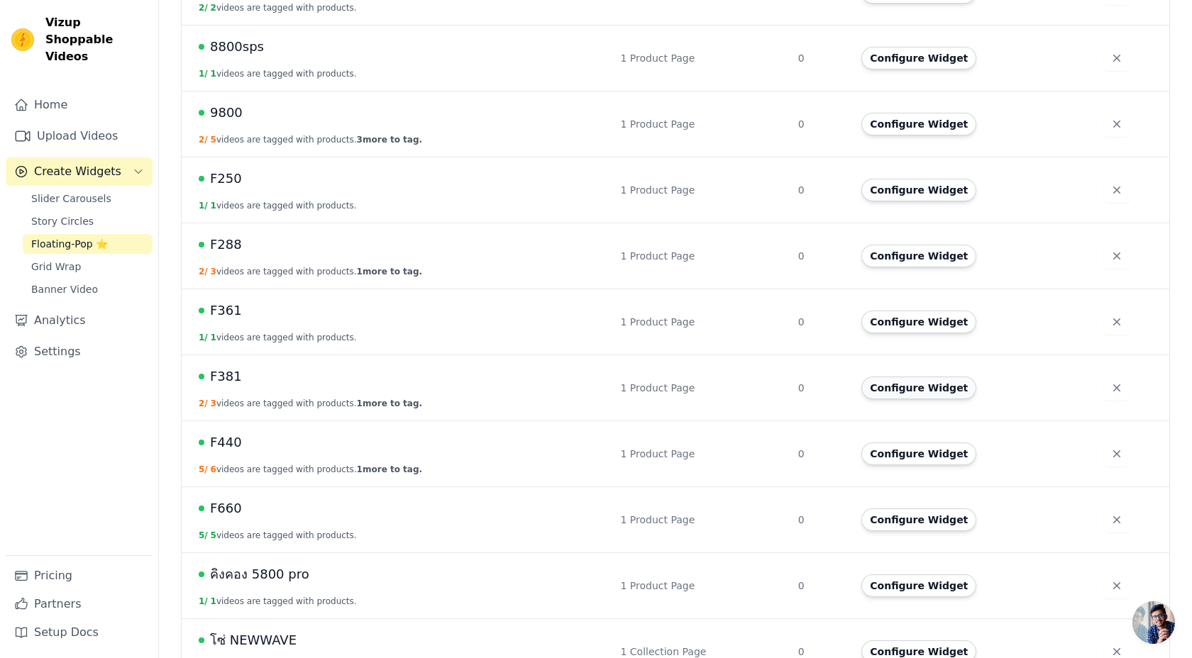
click at [924, 386] on button "Configure Widget" at bounding box center [918, 388] width 115 height 23
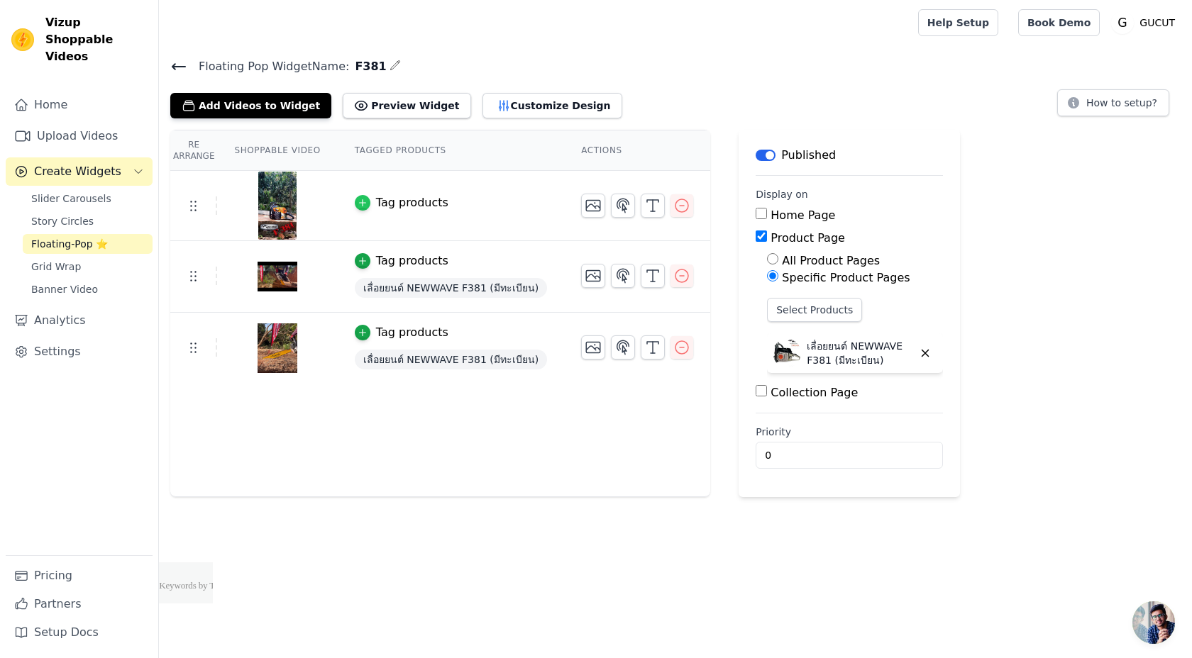
click at [361, 202] on icon "button" at bounding box center [362, 203] width 6 height 6
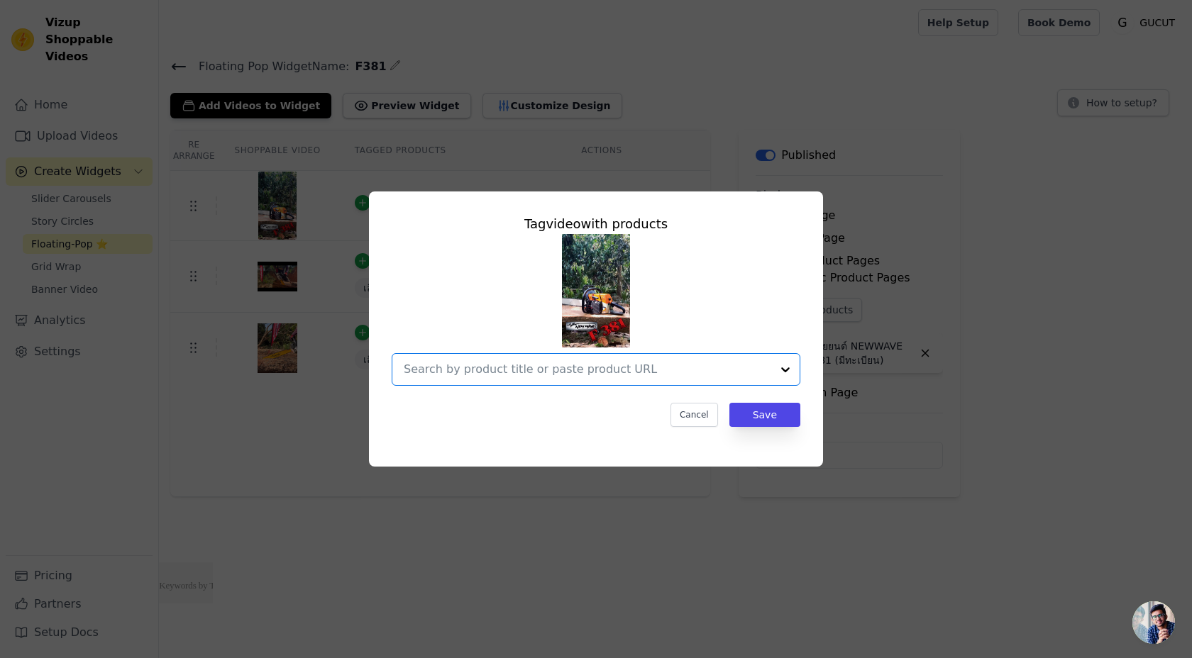
click at [523, 370] on input "text" at bounding box center [587, 369] width 367 height 17
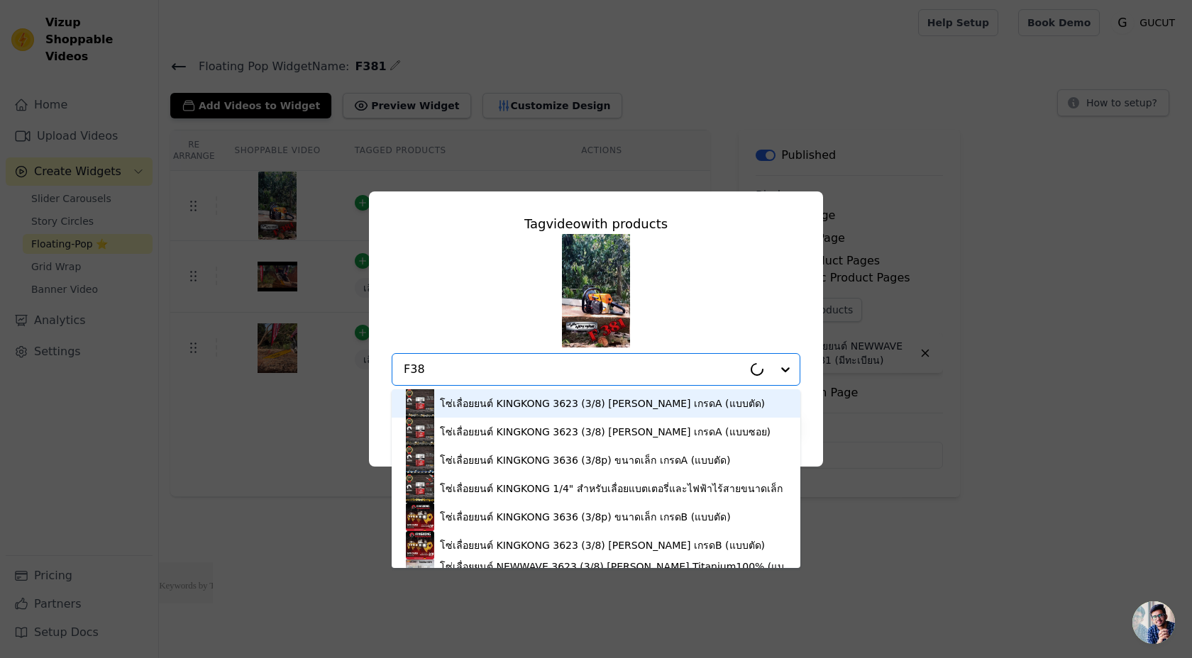
type input "F381"
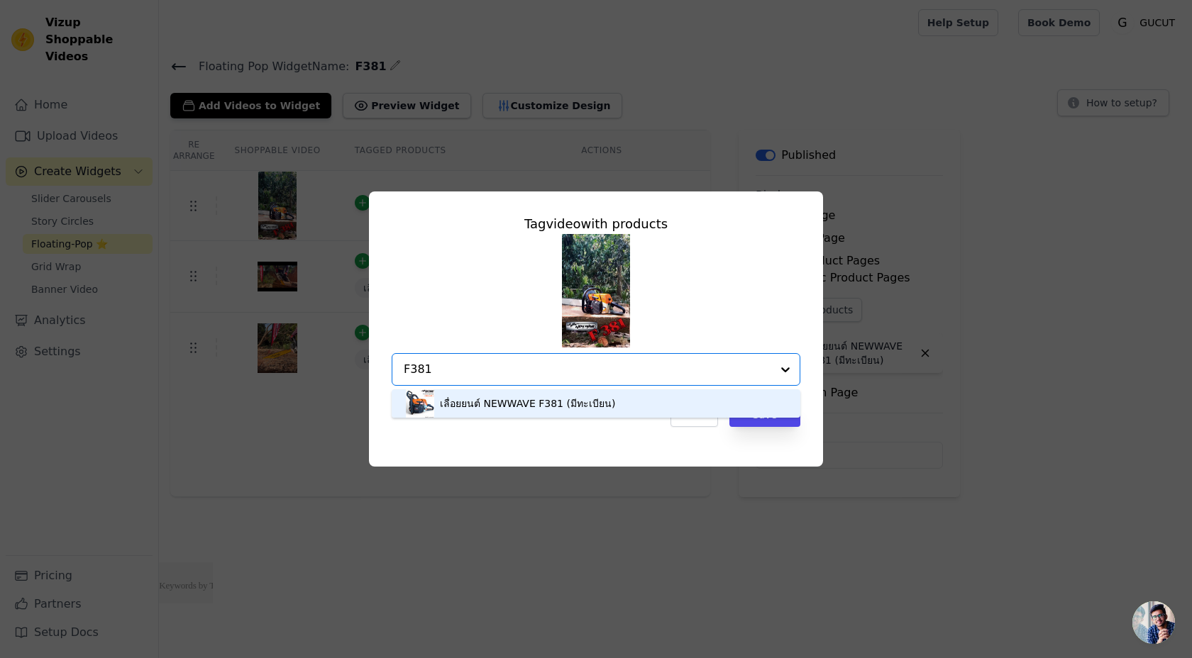
click at [538, 403] on div "เลื่อยยนต์ NEWWAVE F381 (มีทะเบียน)" at bounding box center [527, 403] width 175 height 14
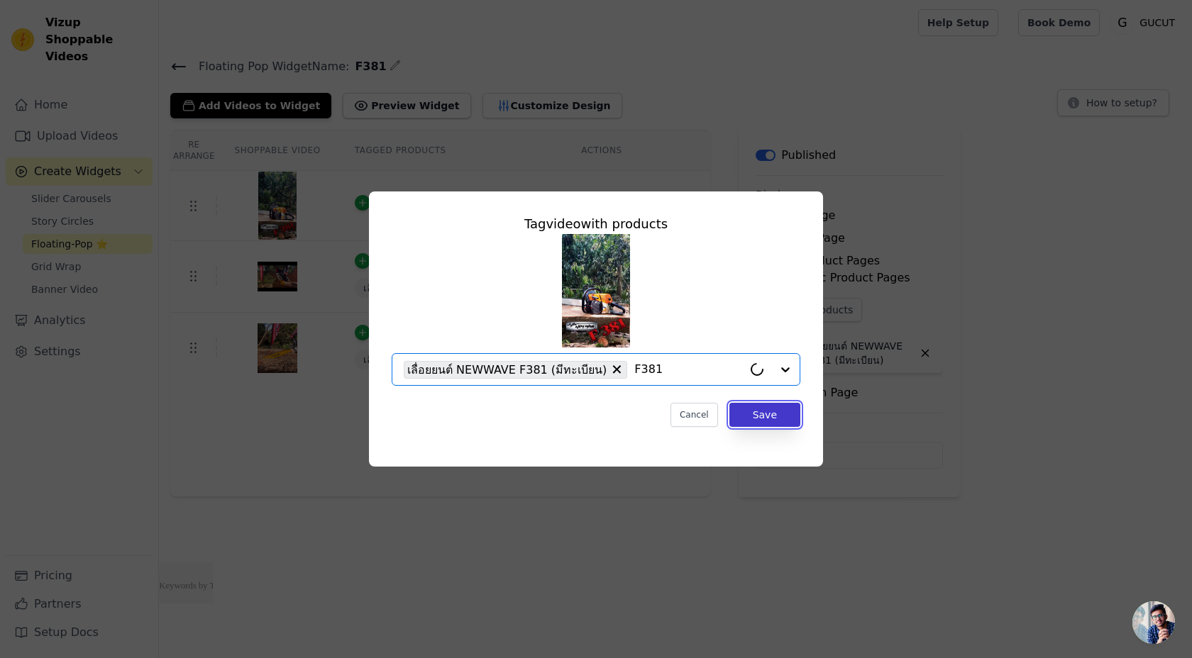
click at [752, 423] on button "Save" at bounding box center [764, 415] width 71 height 24
